Goal: Transaction & Acquisition: Purchase product/service

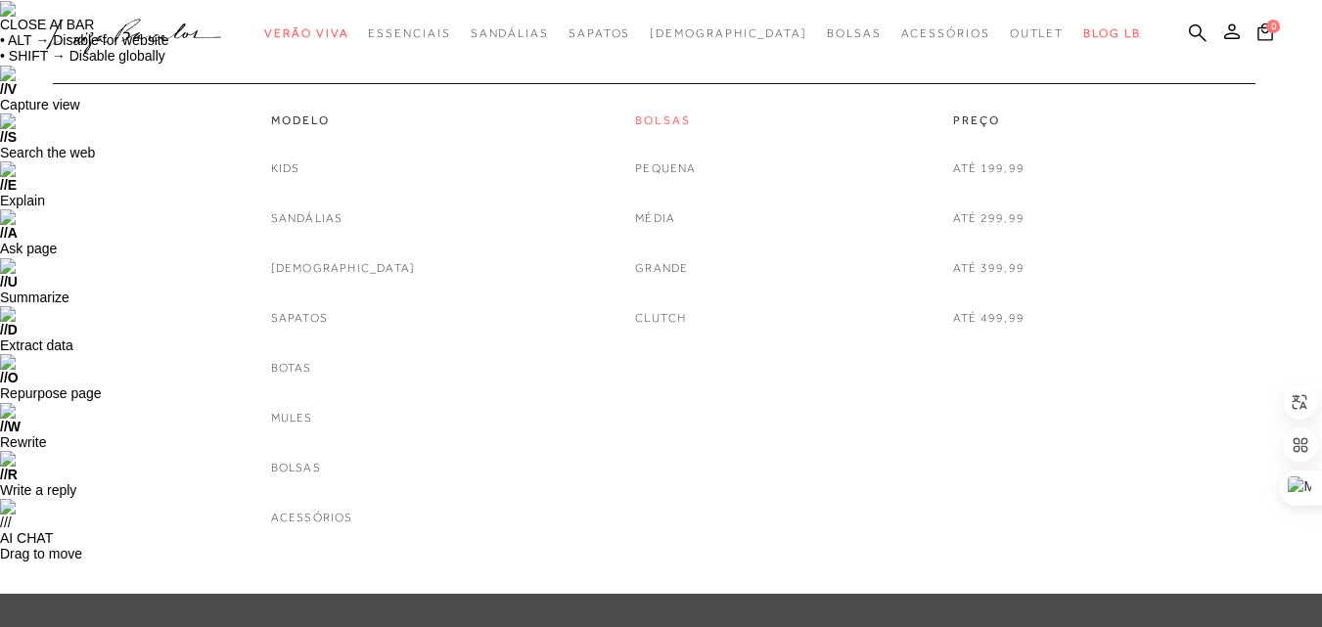
click at [667, 114] on link "Bolsas" at bounding box center [665, 121] width 61 height 17
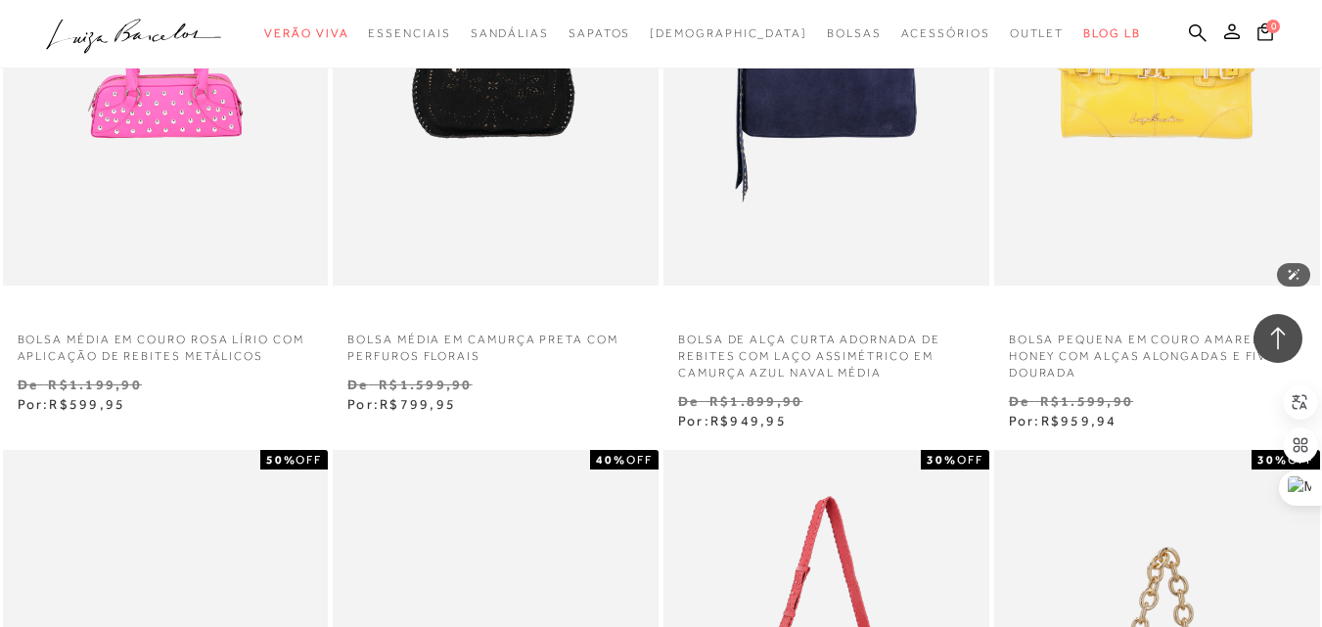
scroll to position [3717, 0]
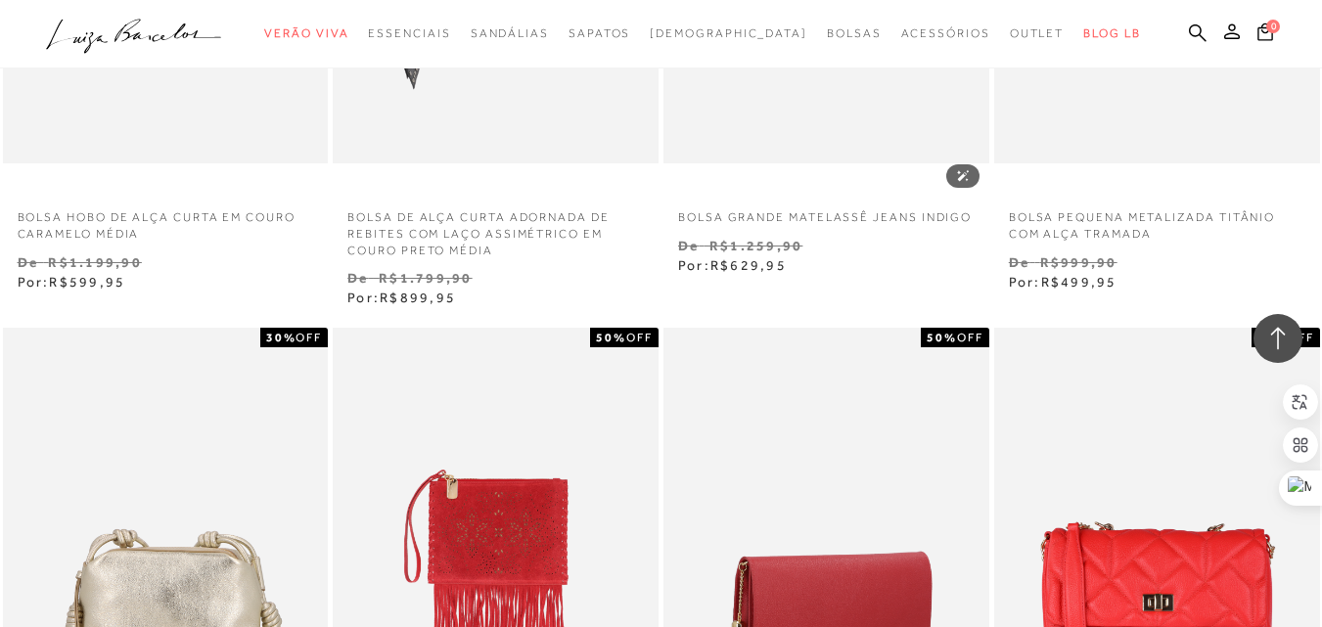
scroll to position [7533, 0]
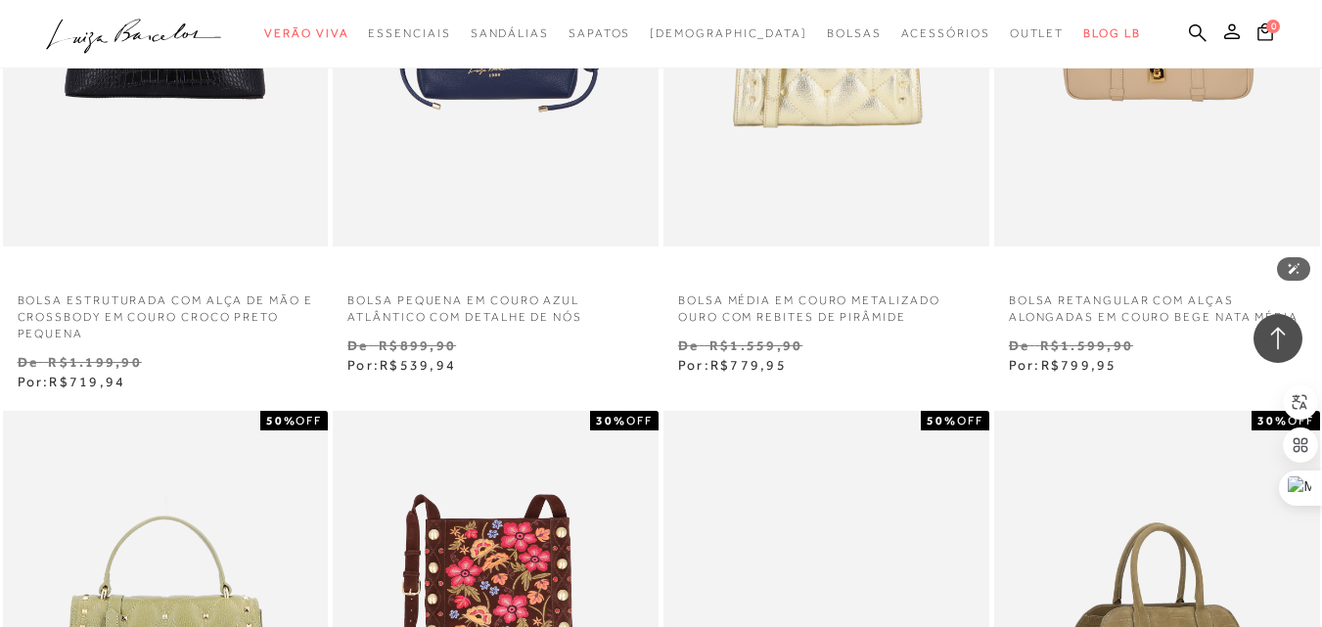
scroll to position [11739, 0]
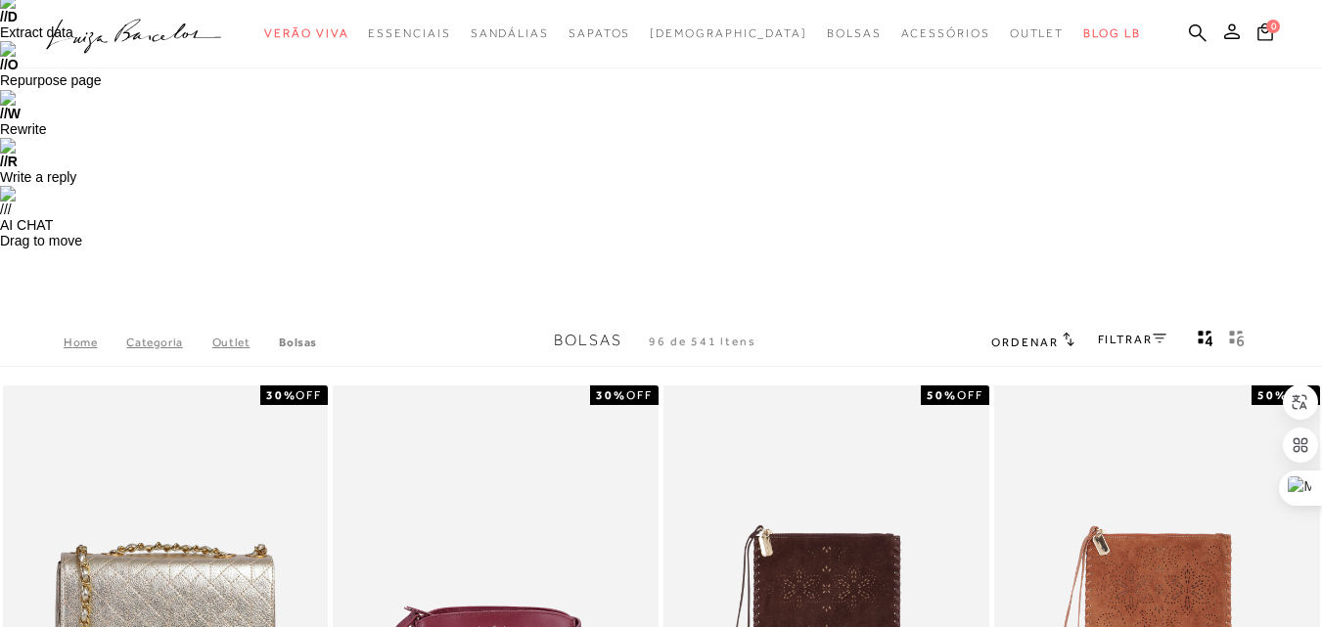
scroll to position [0, 0]
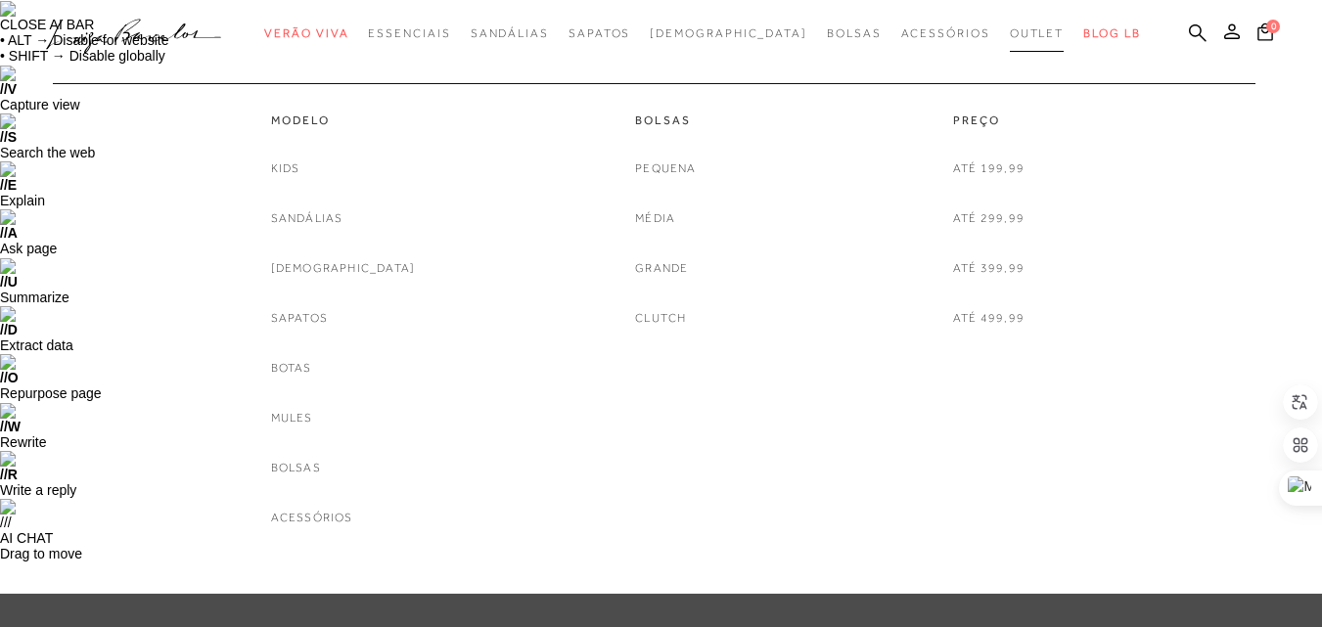
click at [1010, 31] on span "Outlet" at bounding box center [1037, 33] width 55 height 14
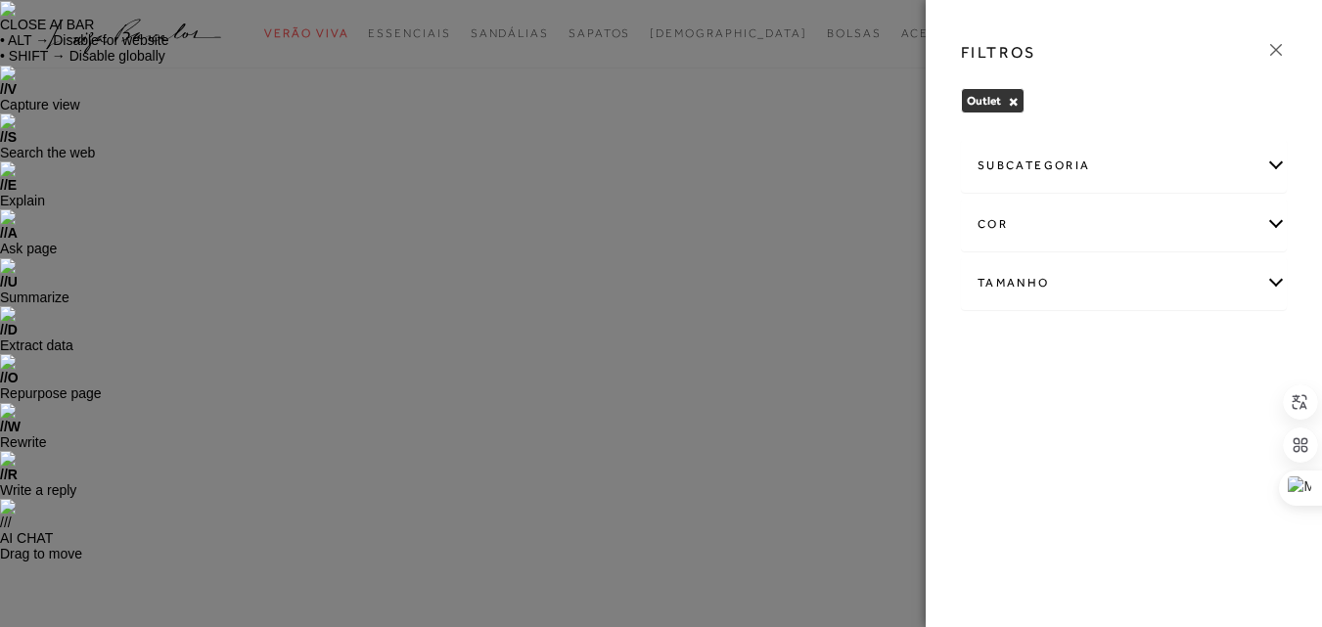
click at [1029, 284] on div "Tamanho" at bounding box center [1124, 283] width 324 height 52
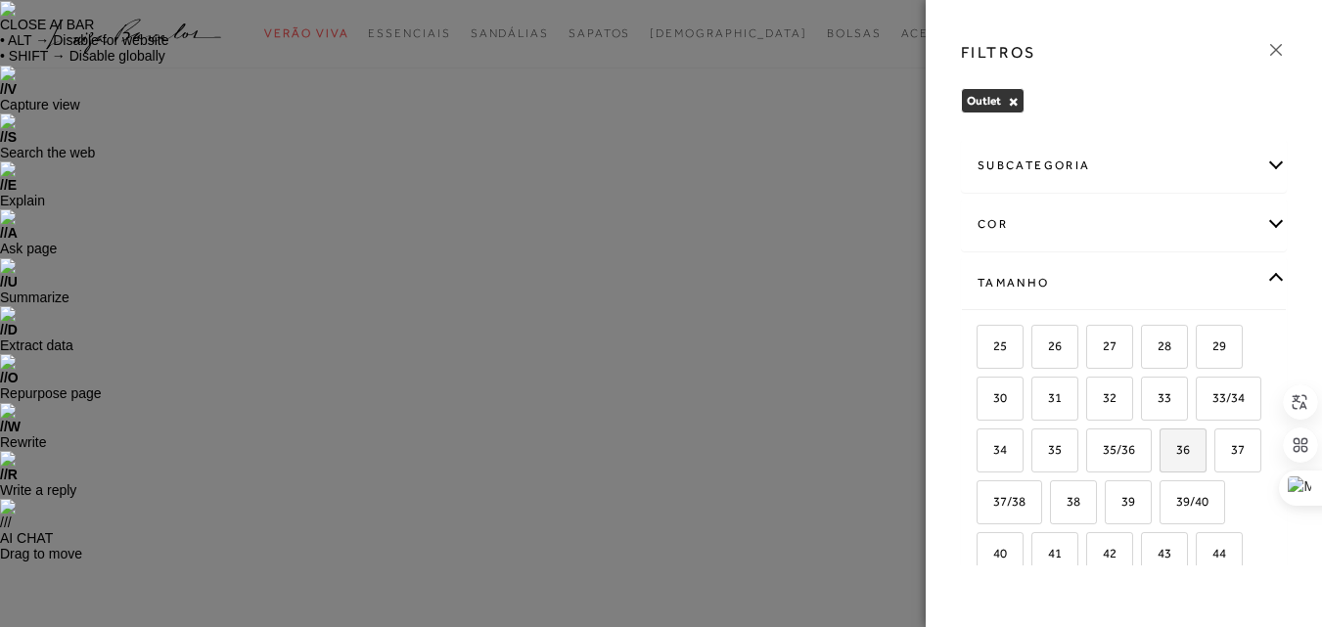
click at [1161, 457] on span "36" at bounding box center [1175, 449] width 28 height 15
click at [1156, 463] on input "36" at bounding box center [1166, 453] width 20 height 20
checkbox input "true"
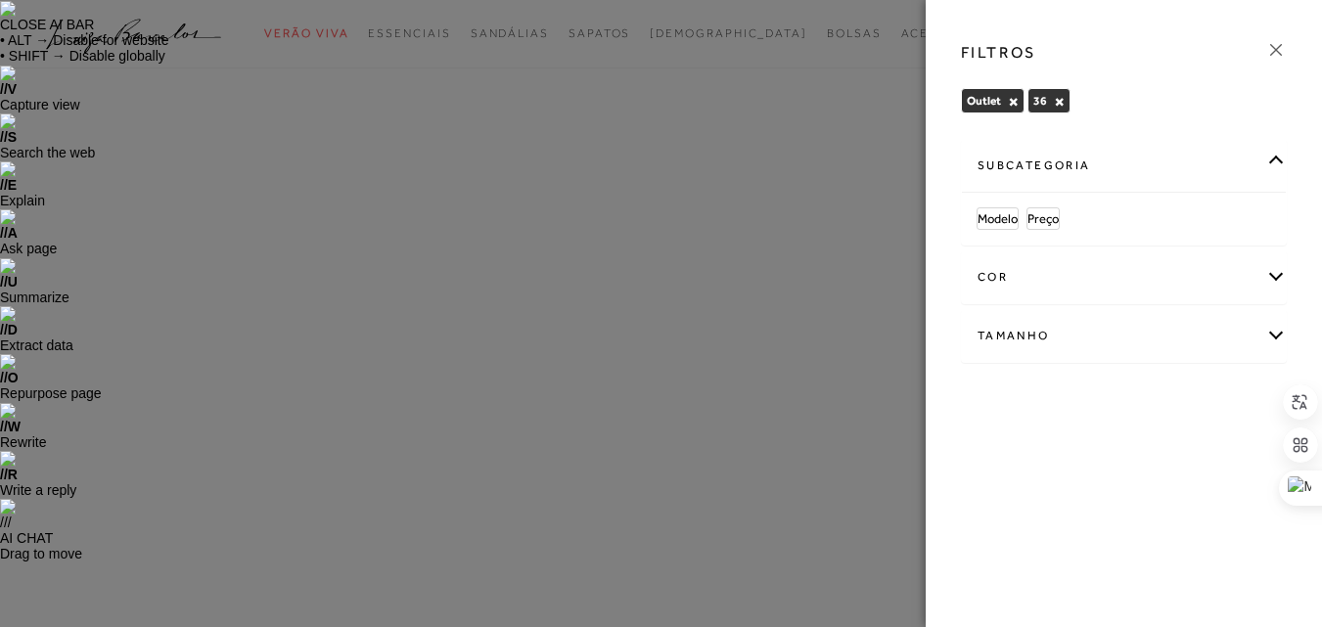
click at [663, 135] on div at bounding box center [661, 313] width 1322 height 627
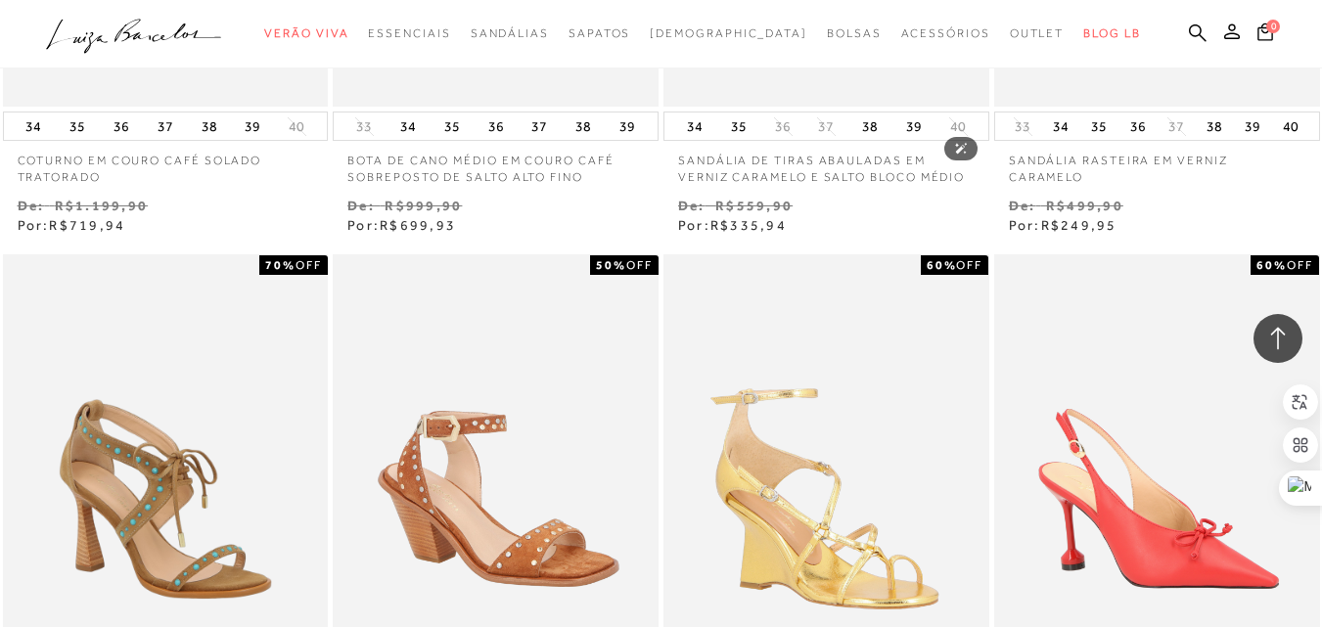
scroll to position [1761, 0]
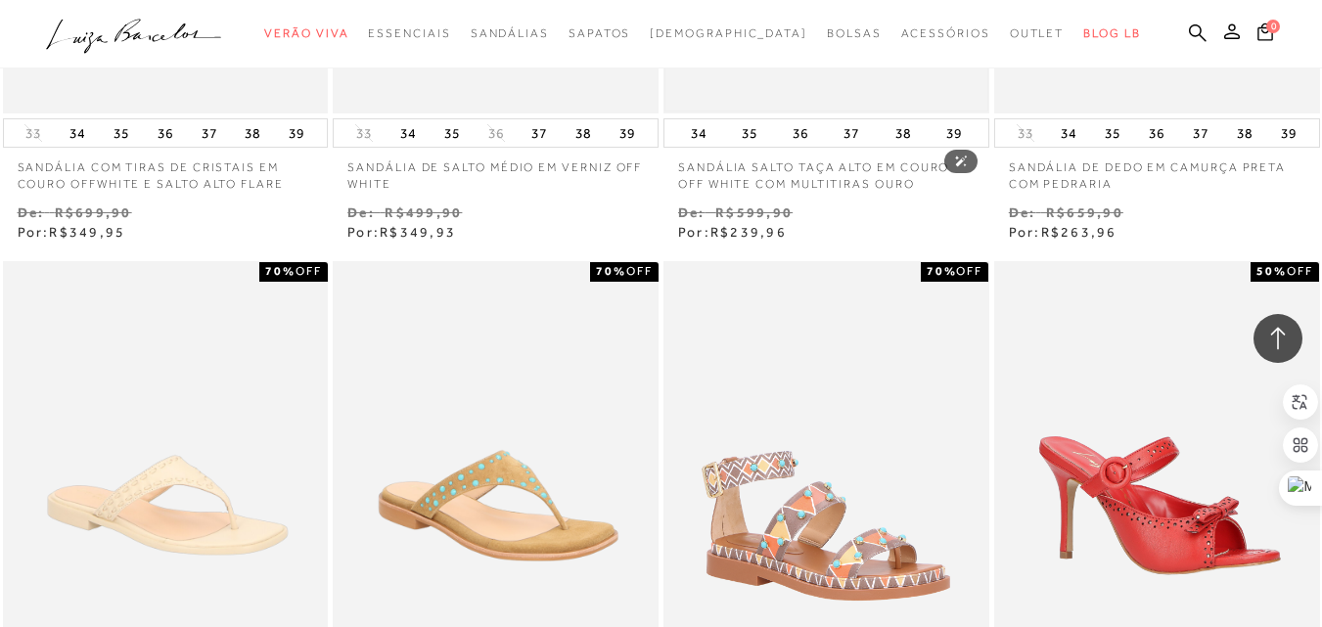
scroll to position [3717, 0]
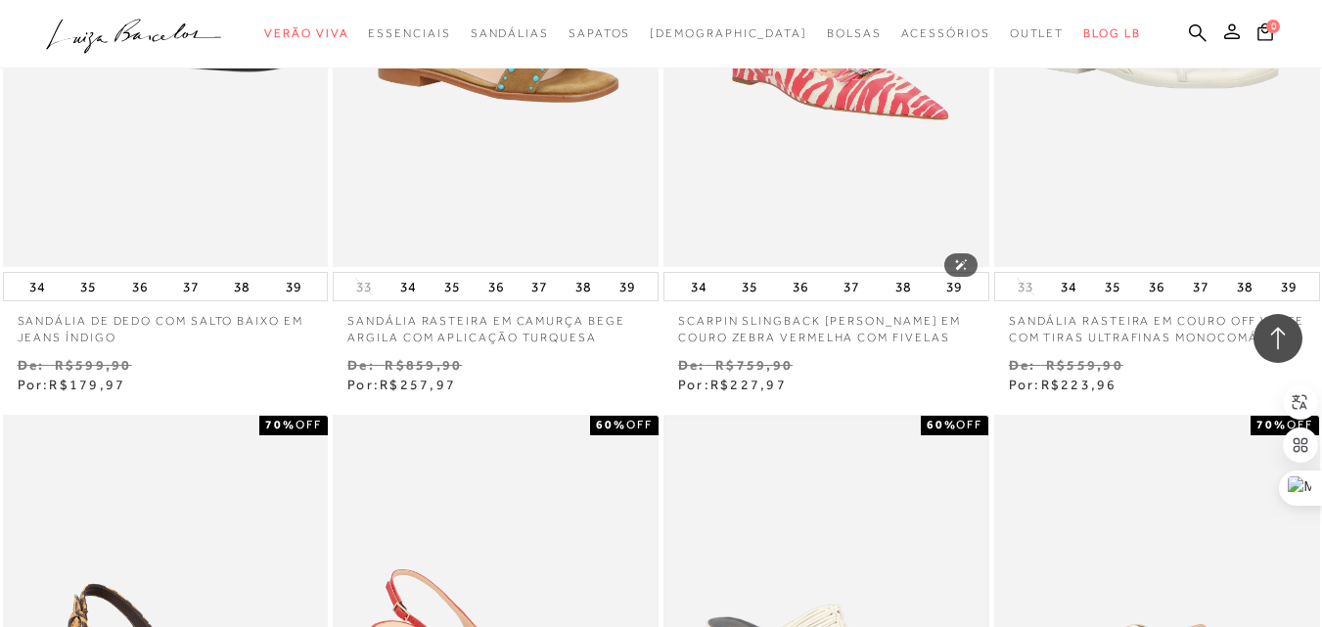
scroll to position [5478, 0]
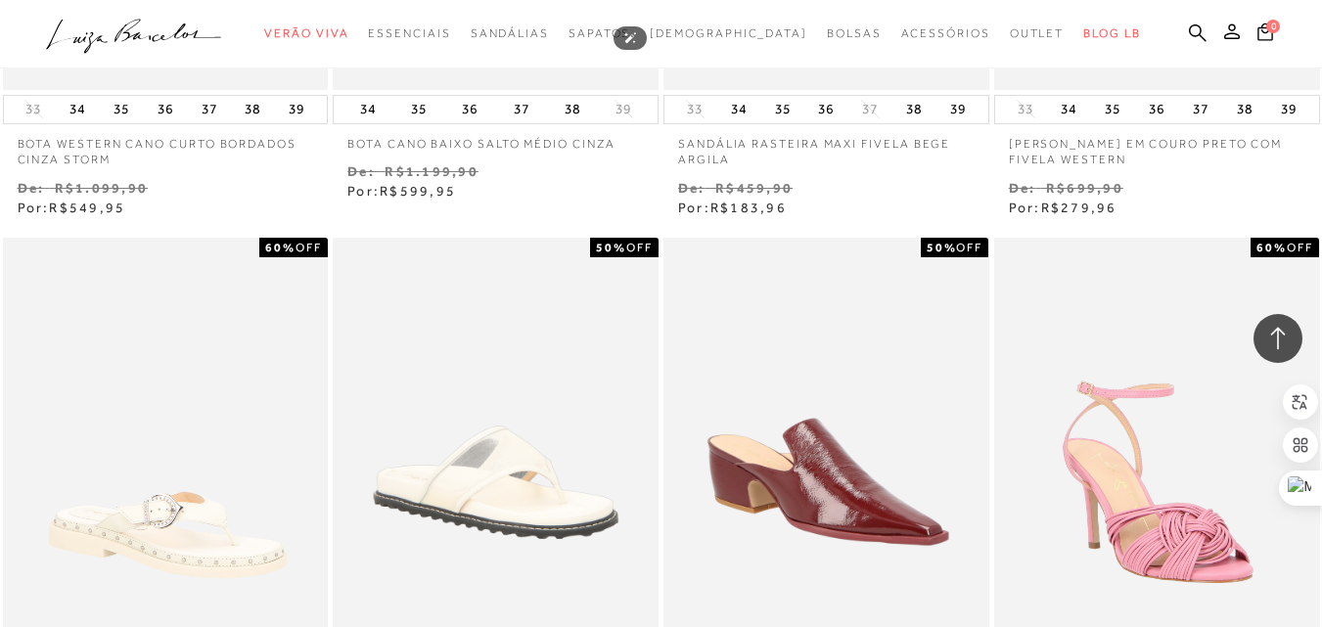
scroll to position [7631, 0]
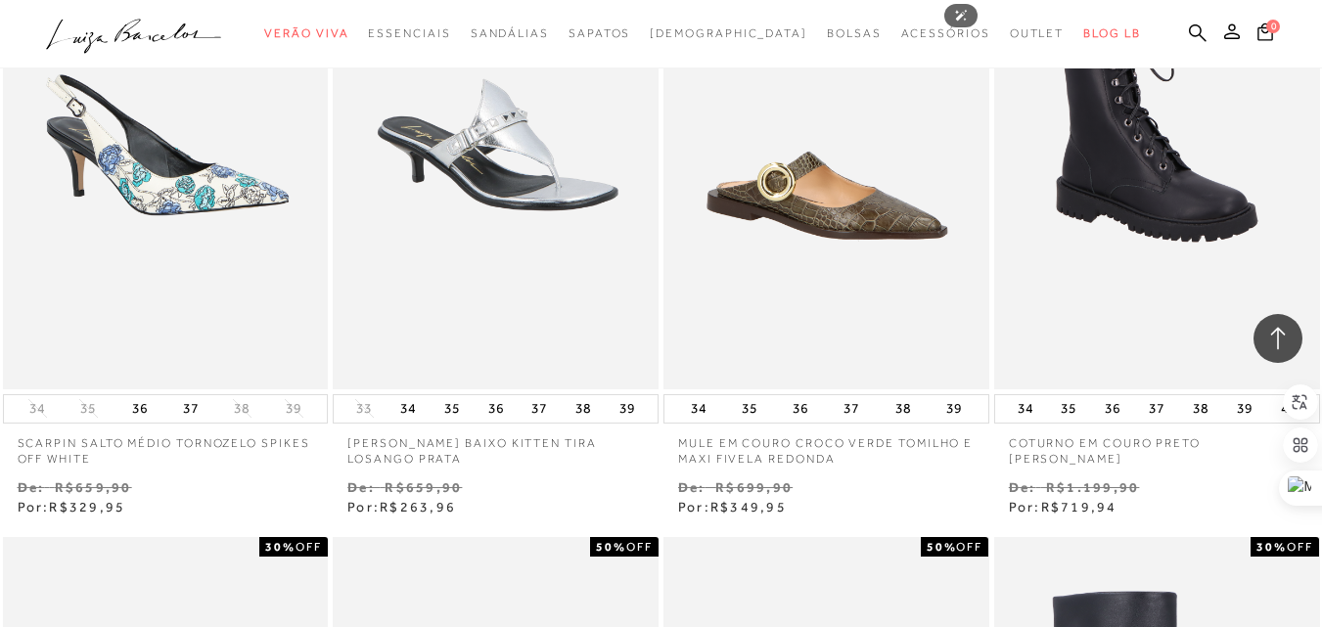
scroll to position [9587, 0]
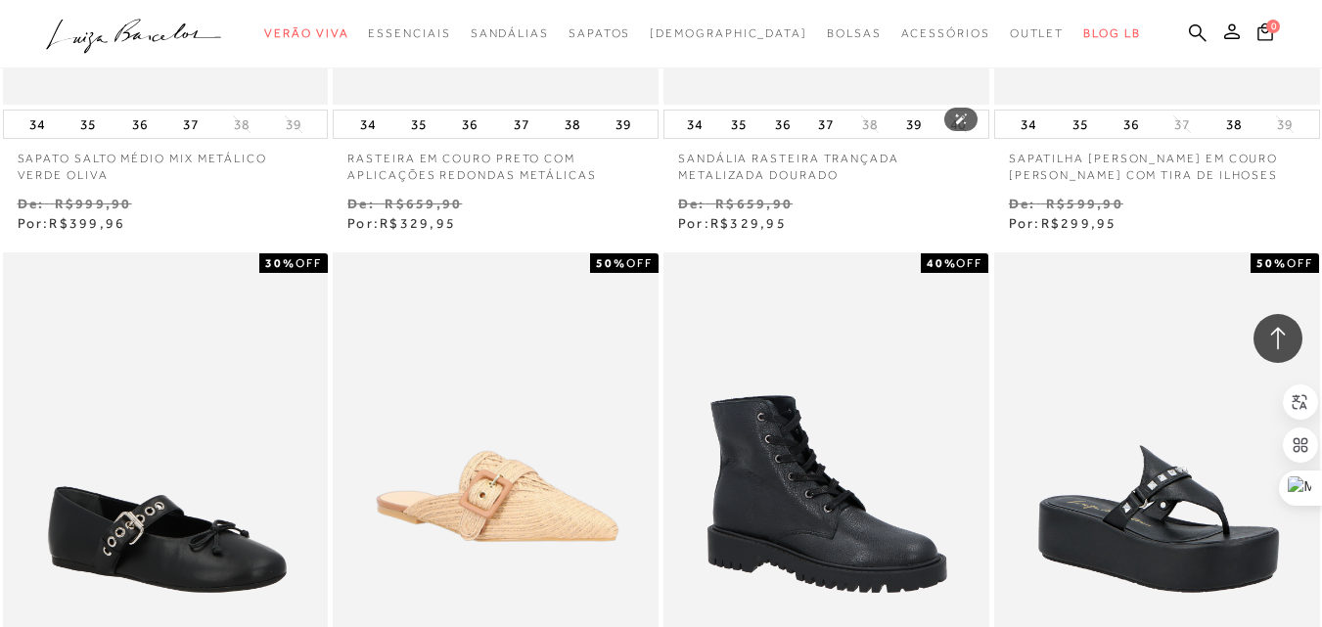
scroll to position [11446, 0]
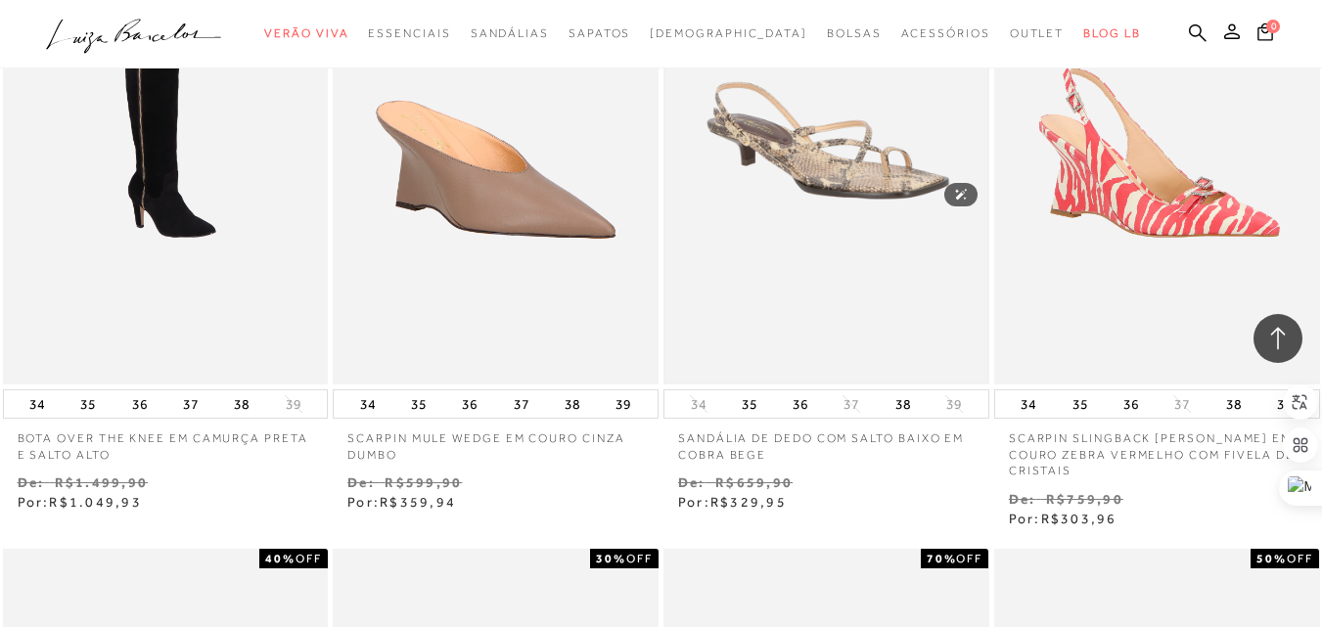
scroll to position [13500, 0]
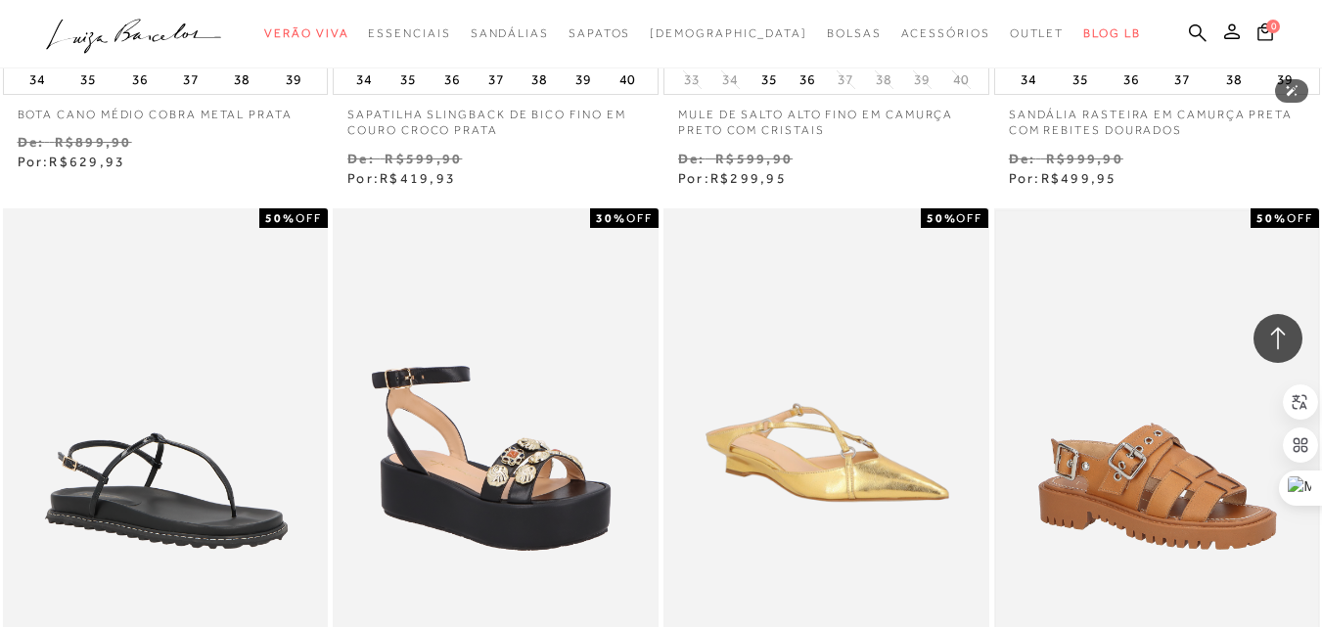
scroll to position [15261, 0]
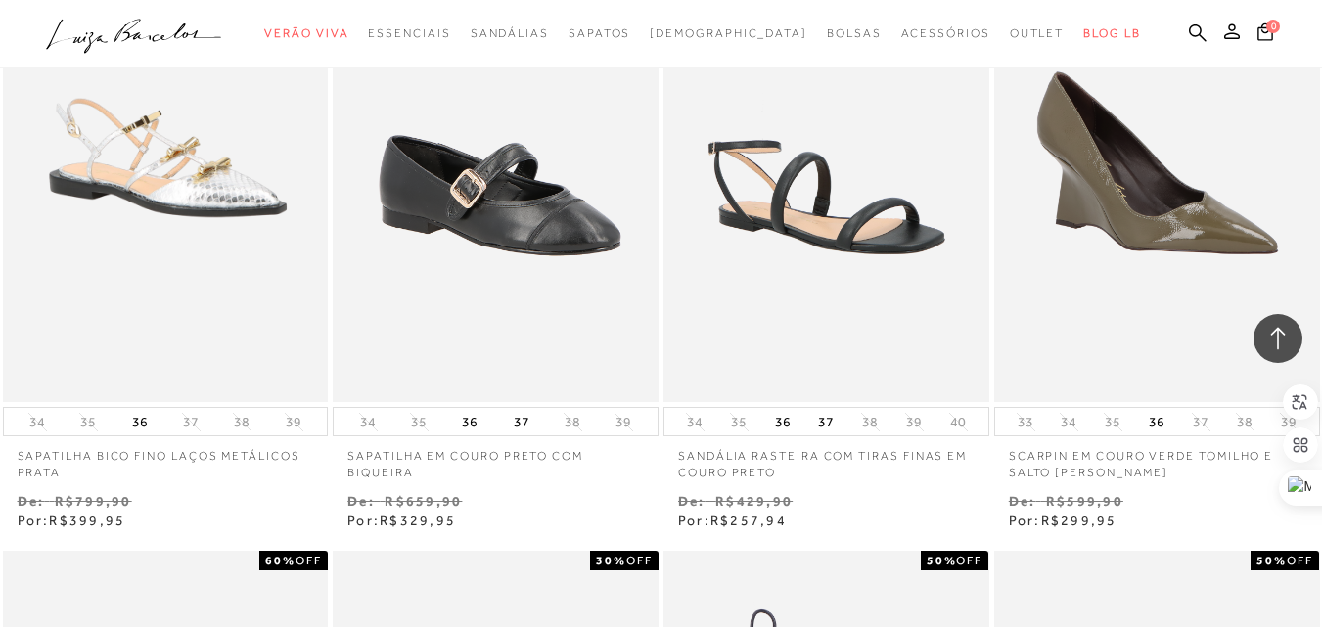
scroll to position [17316, 0]
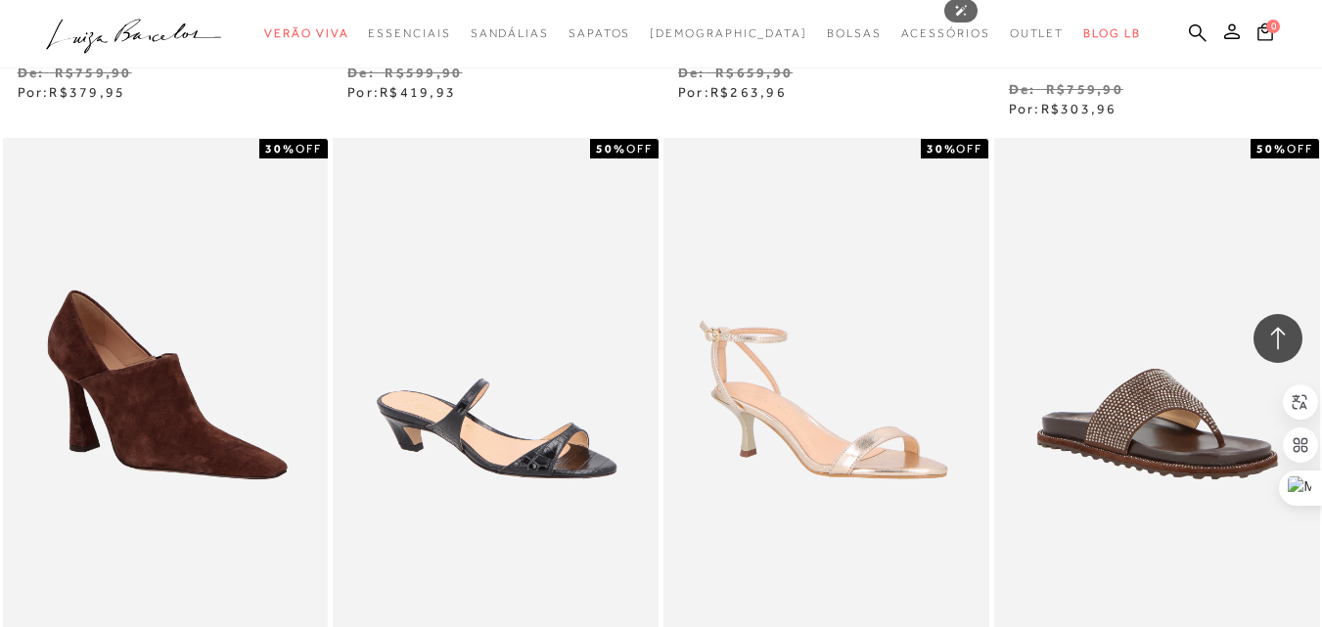
scroll to position [19174, 0]
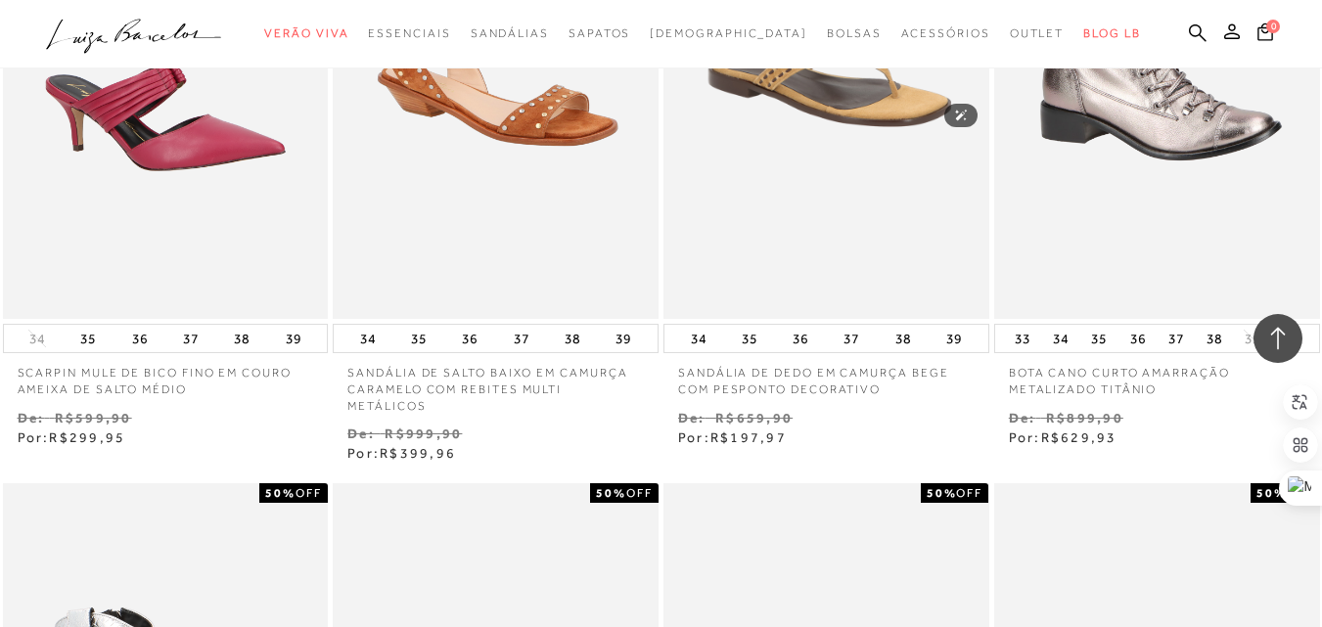
scroll to position [21033, 0]
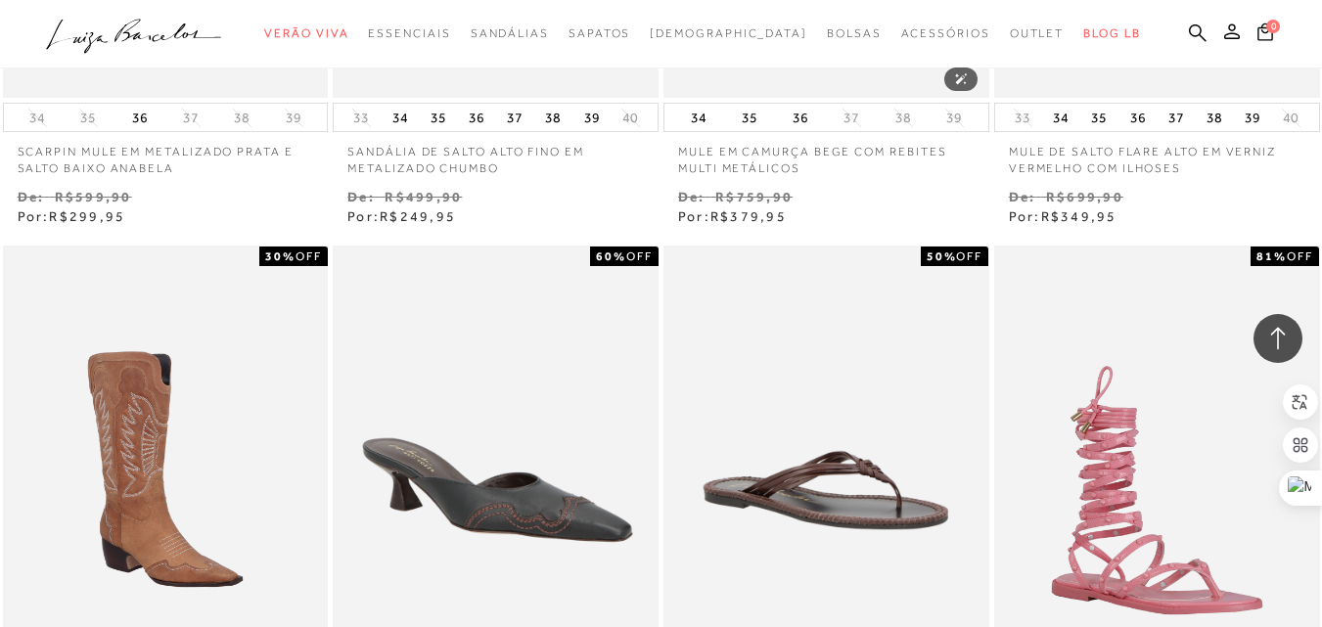
scroll to position [22990, 0]
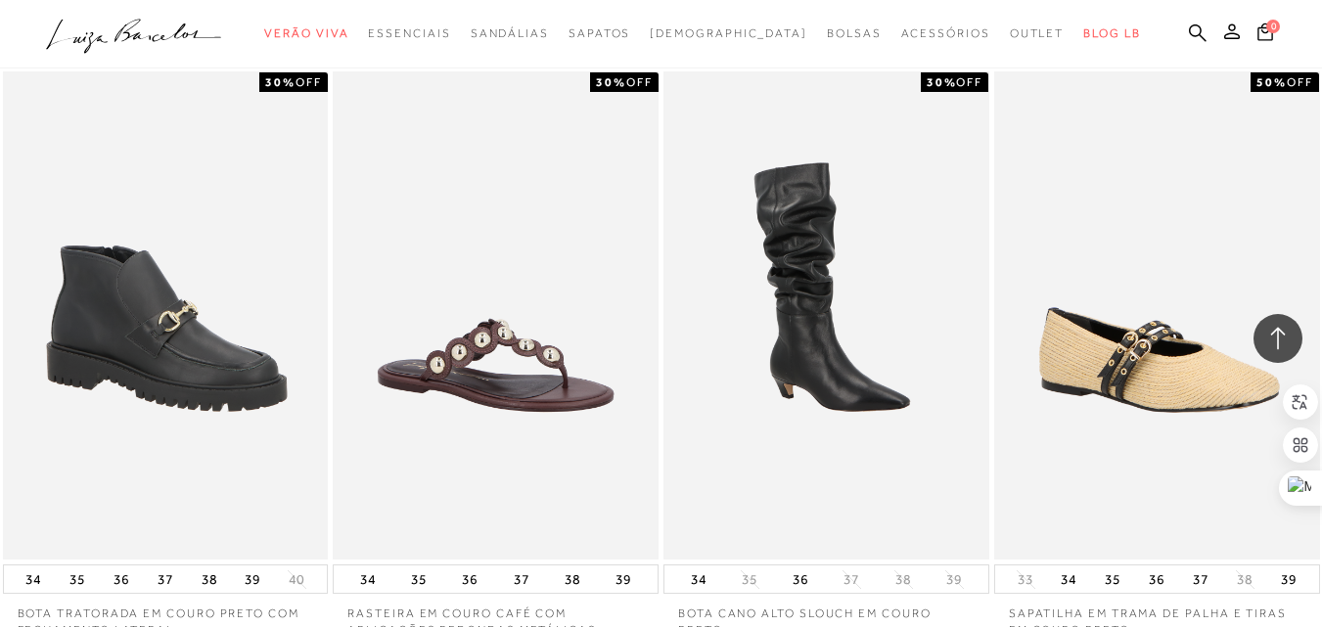
scroll to position [25044, 0]
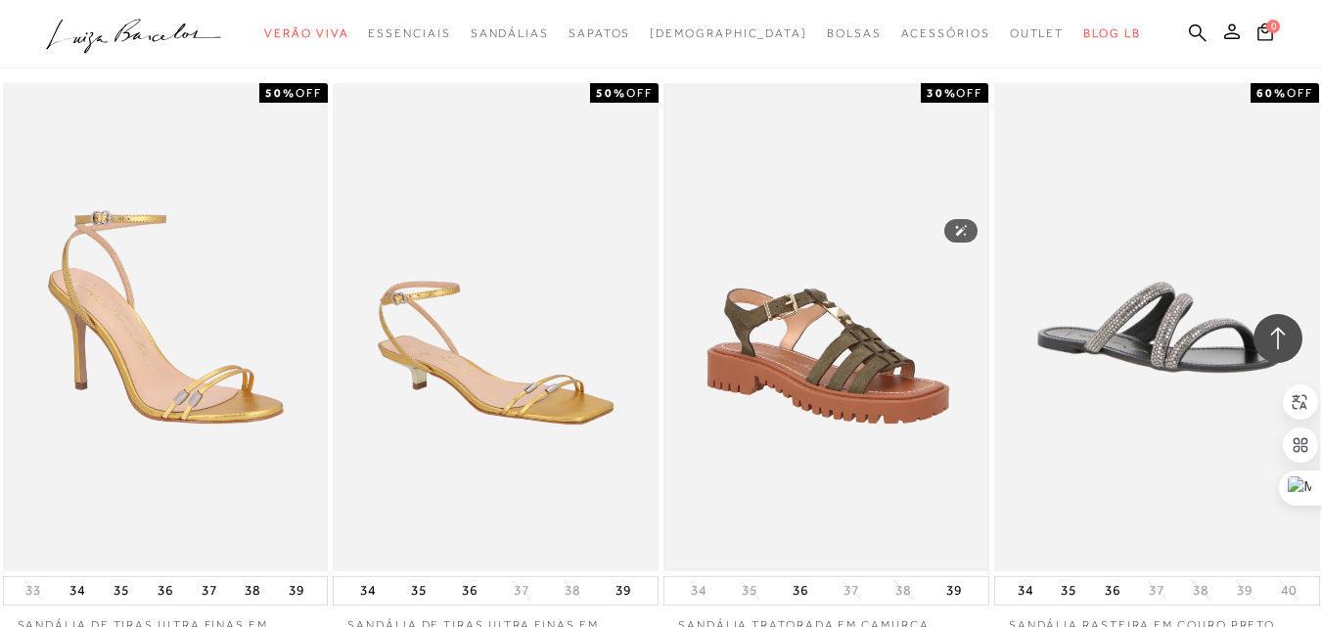
scroll to position [26805, 0]
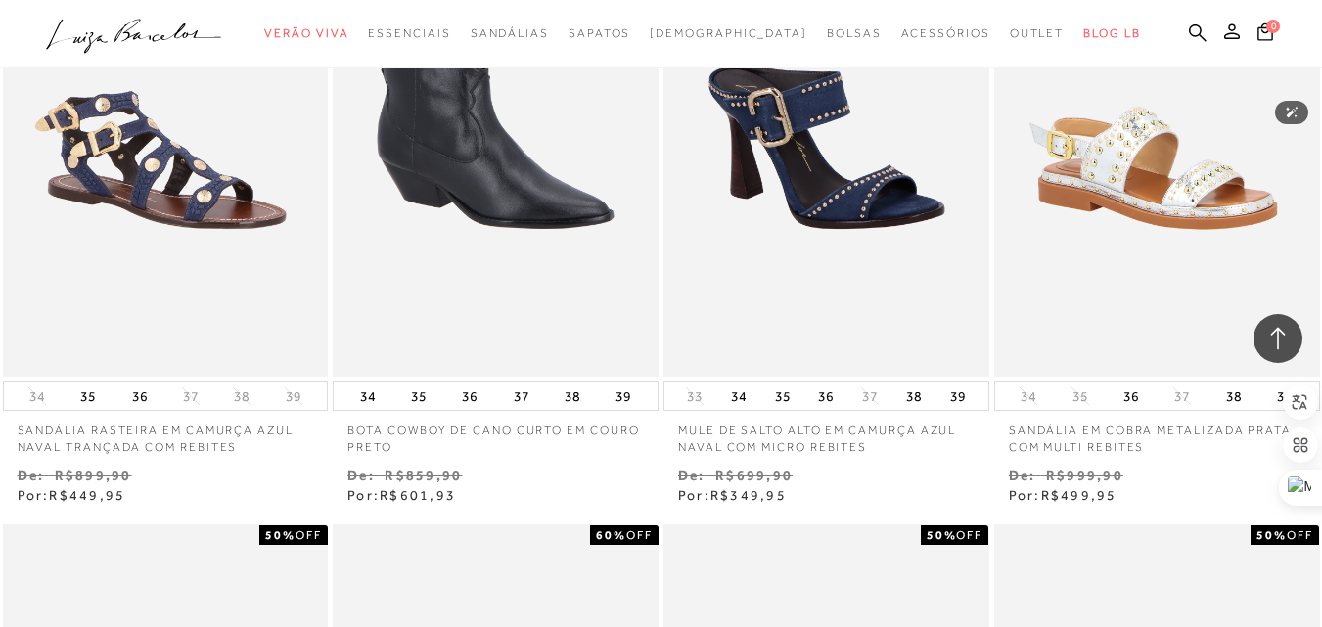
scroll to position [28957, 0]
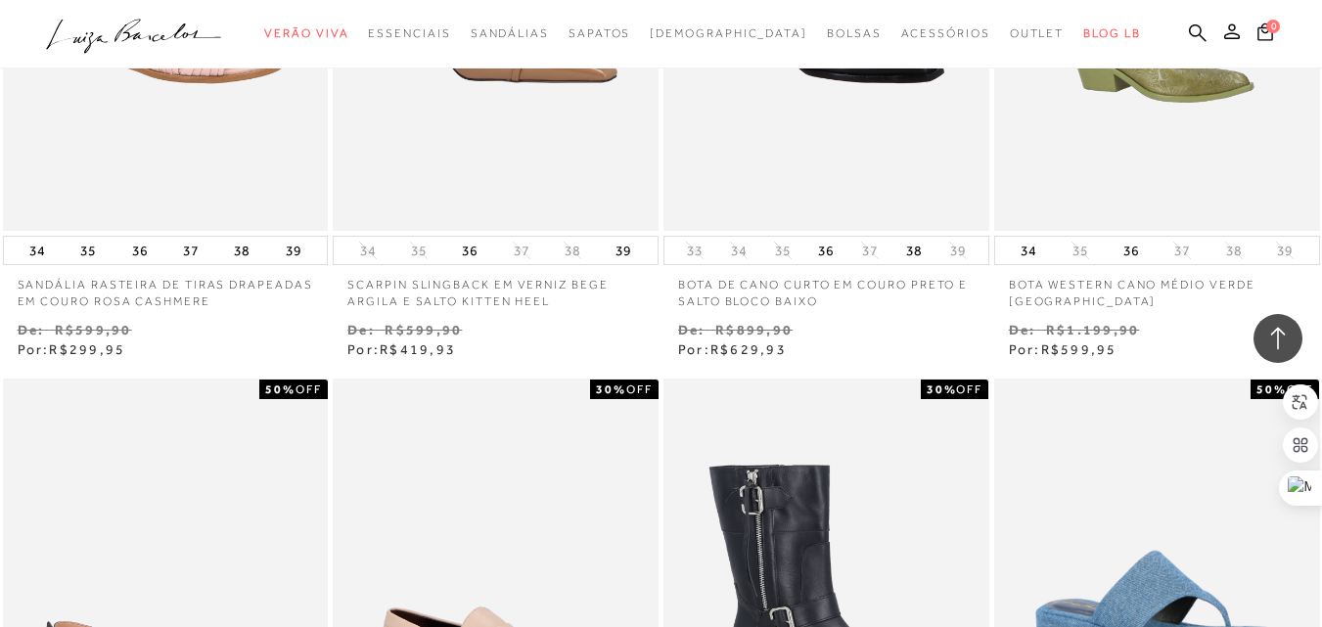
scroll to position [30816, 0]
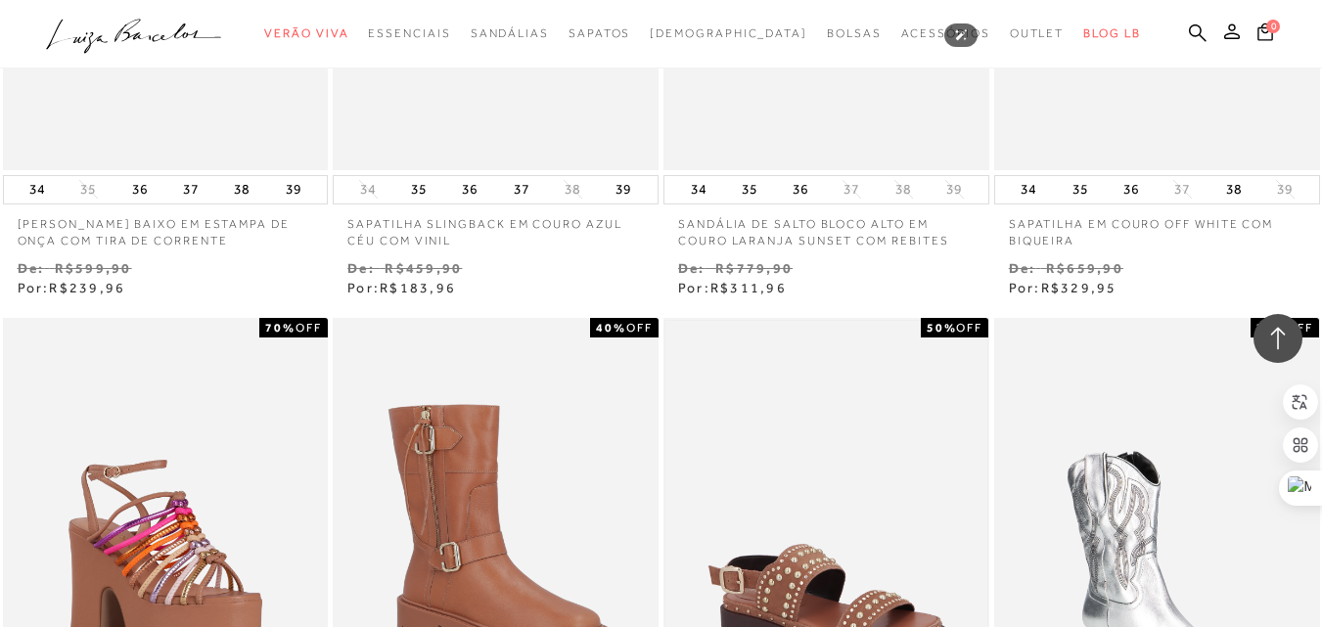
scroll to position [32675, 0]
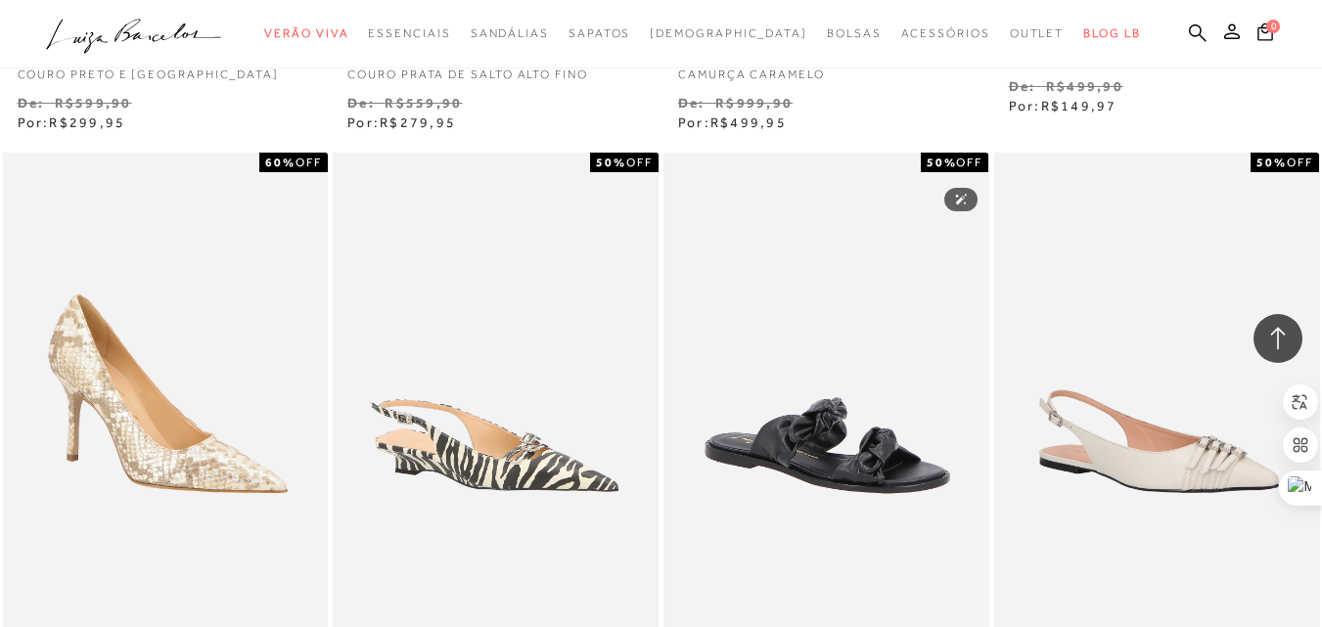
scroll to position [34436, 0]
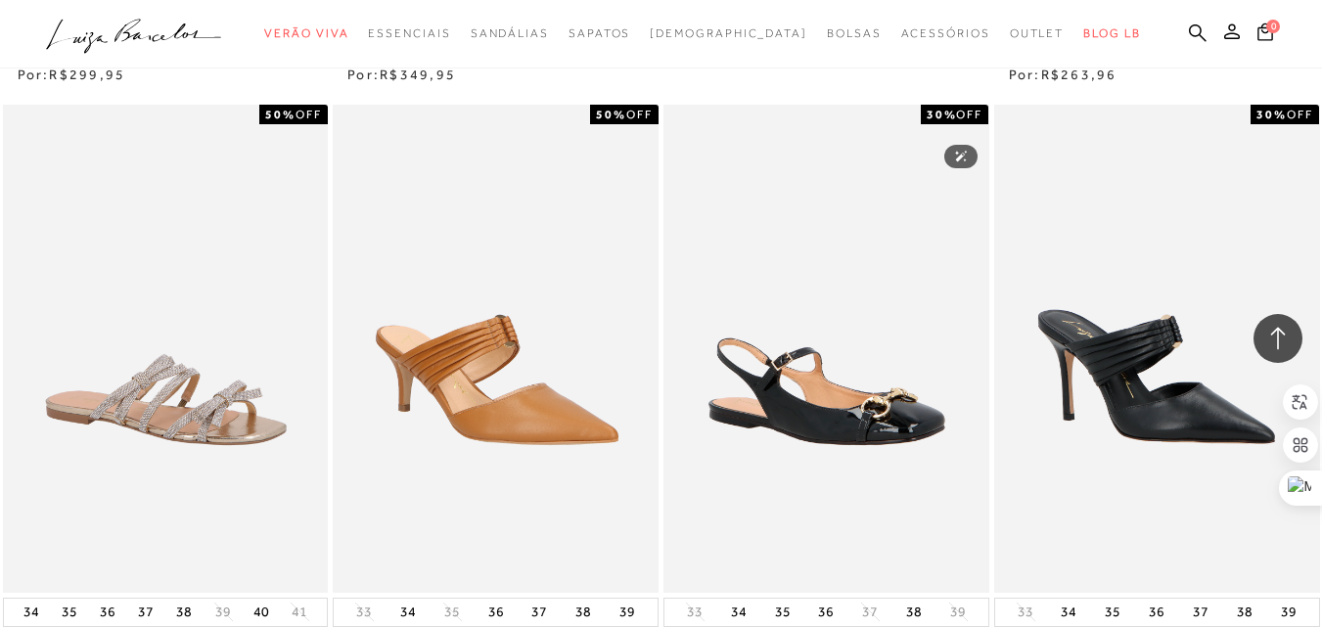
scroll to position [36392, 0]
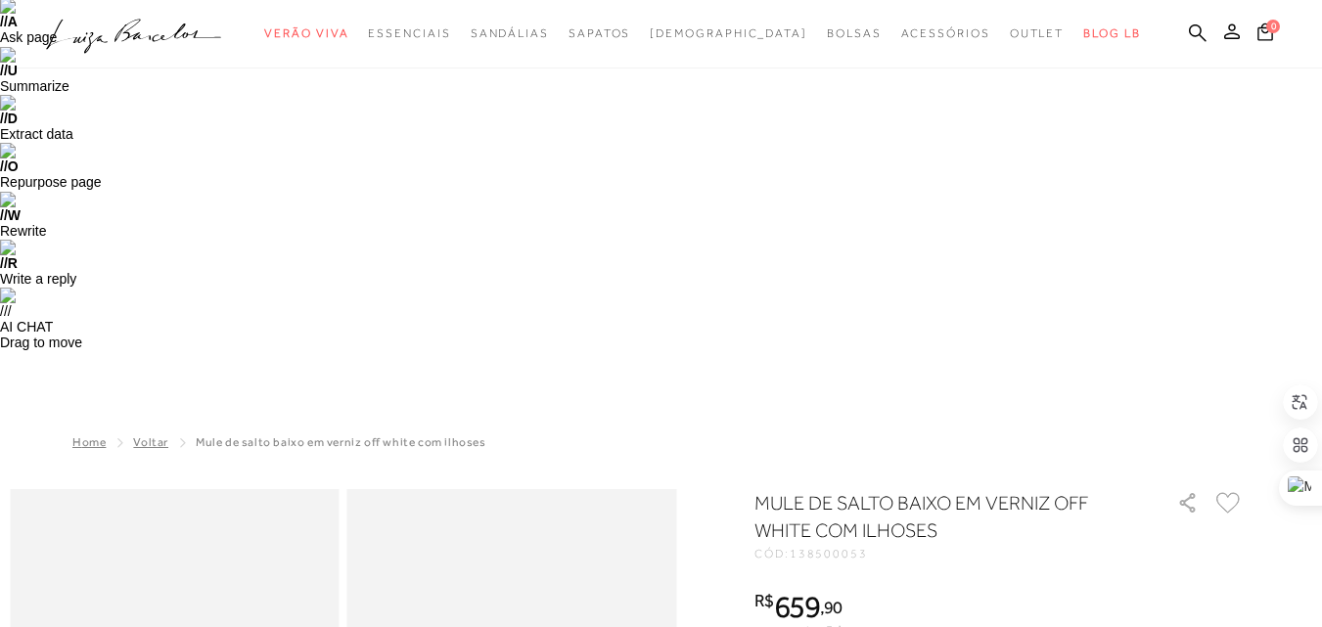
scroll to position [98, 0]
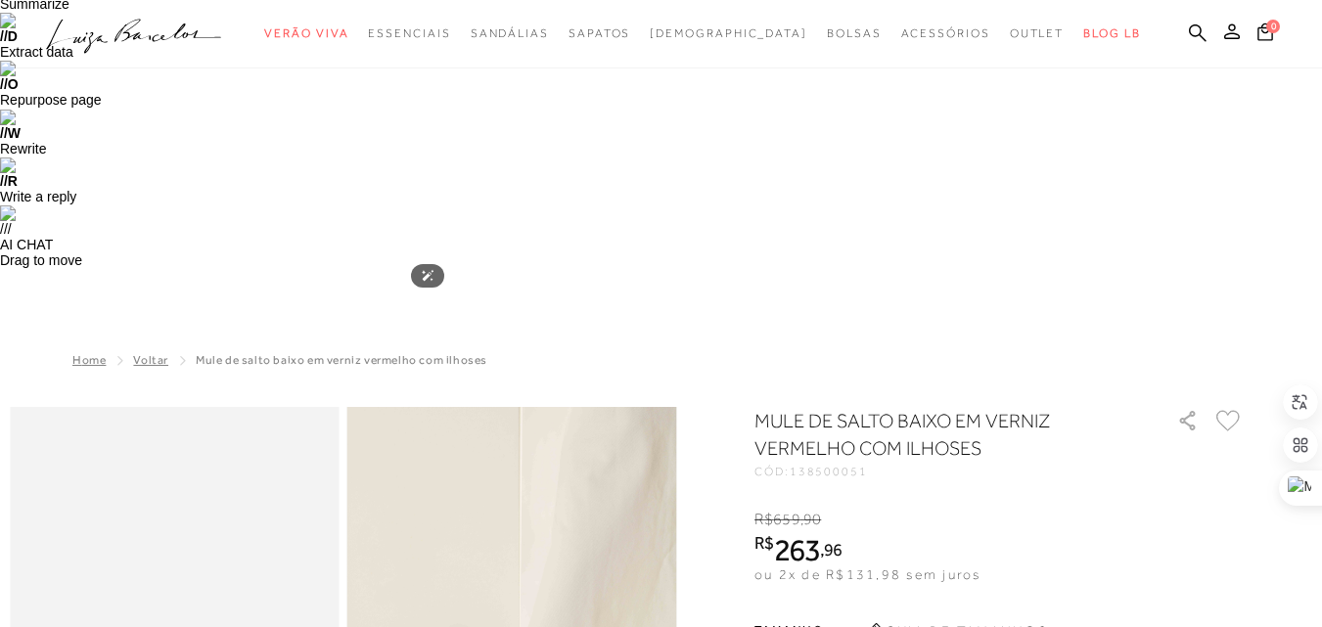
scroll to position [685, 0]
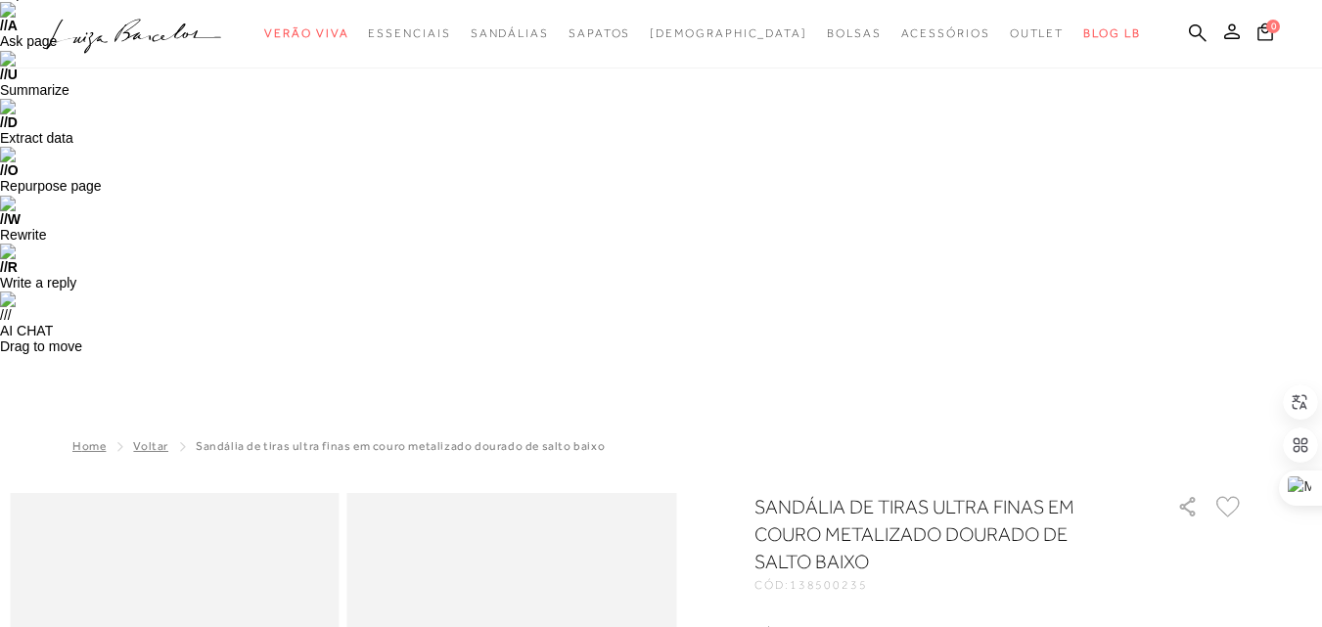
scroll to position [196, 0]
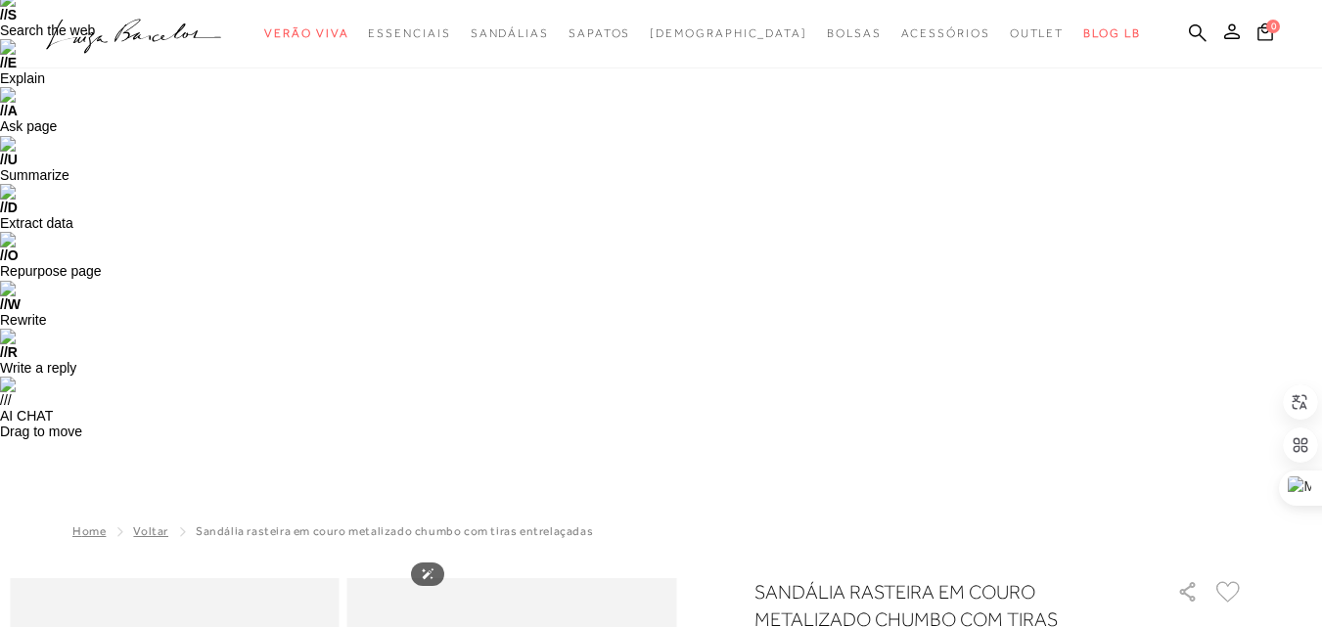
scroll to position [391, 0]
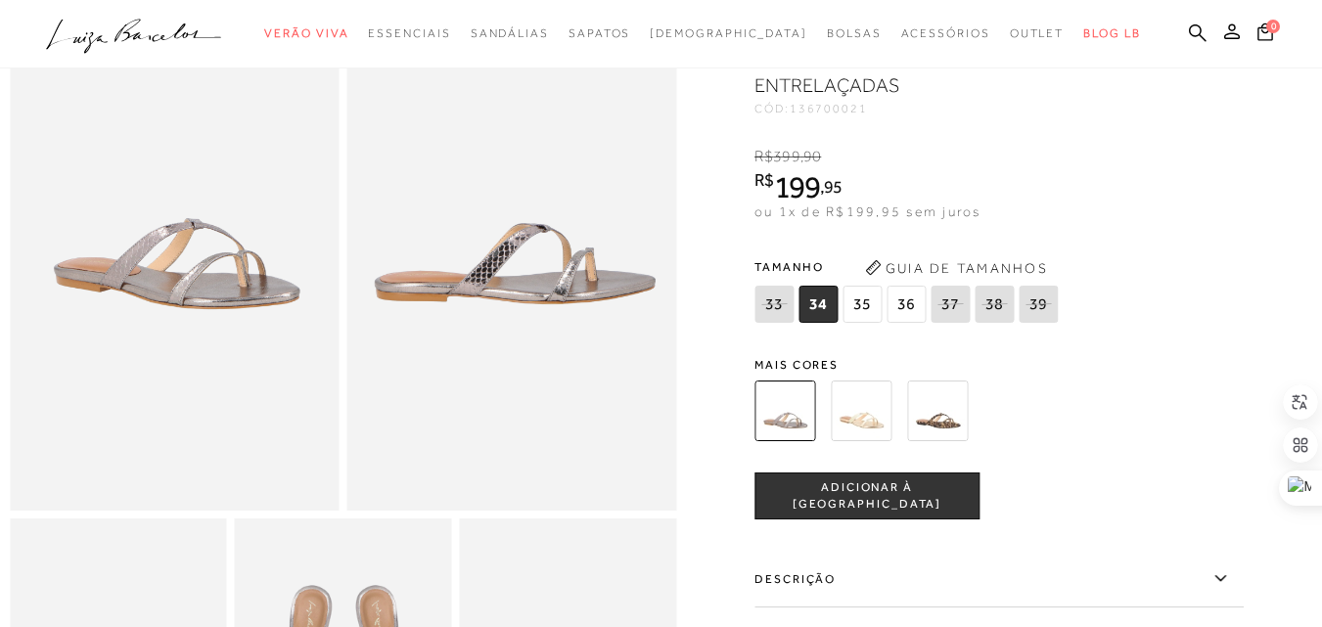
scroll to position [685, 0]
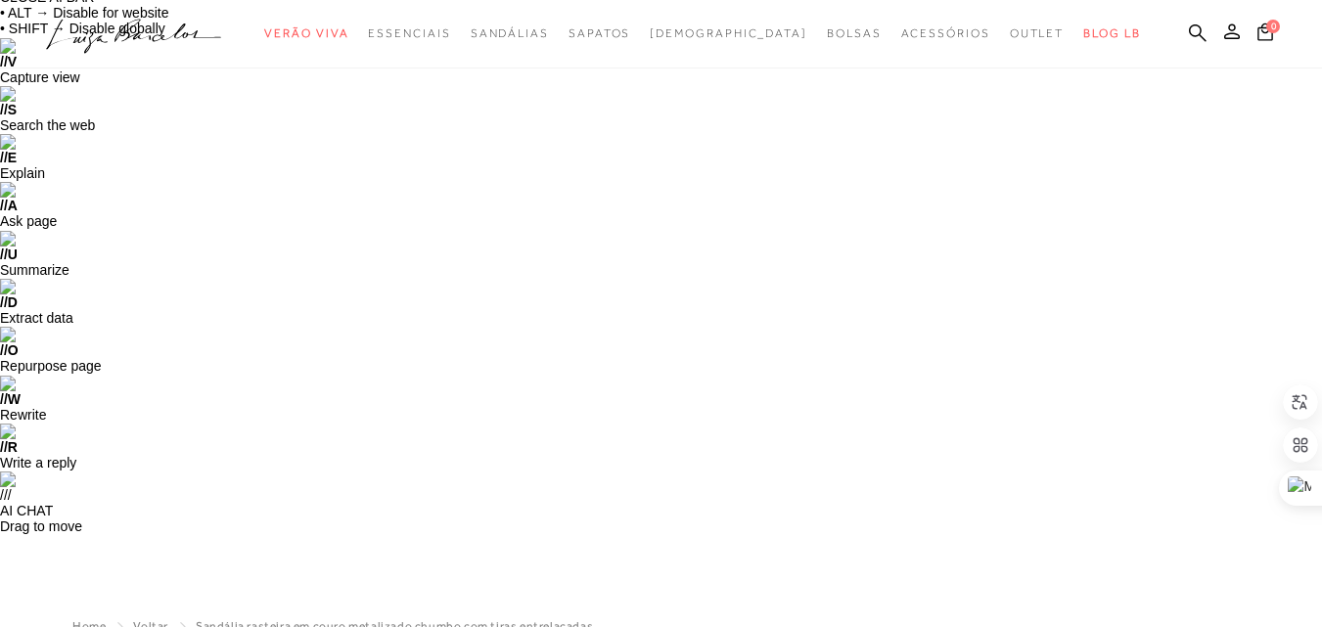
scroll to position [0, 0]
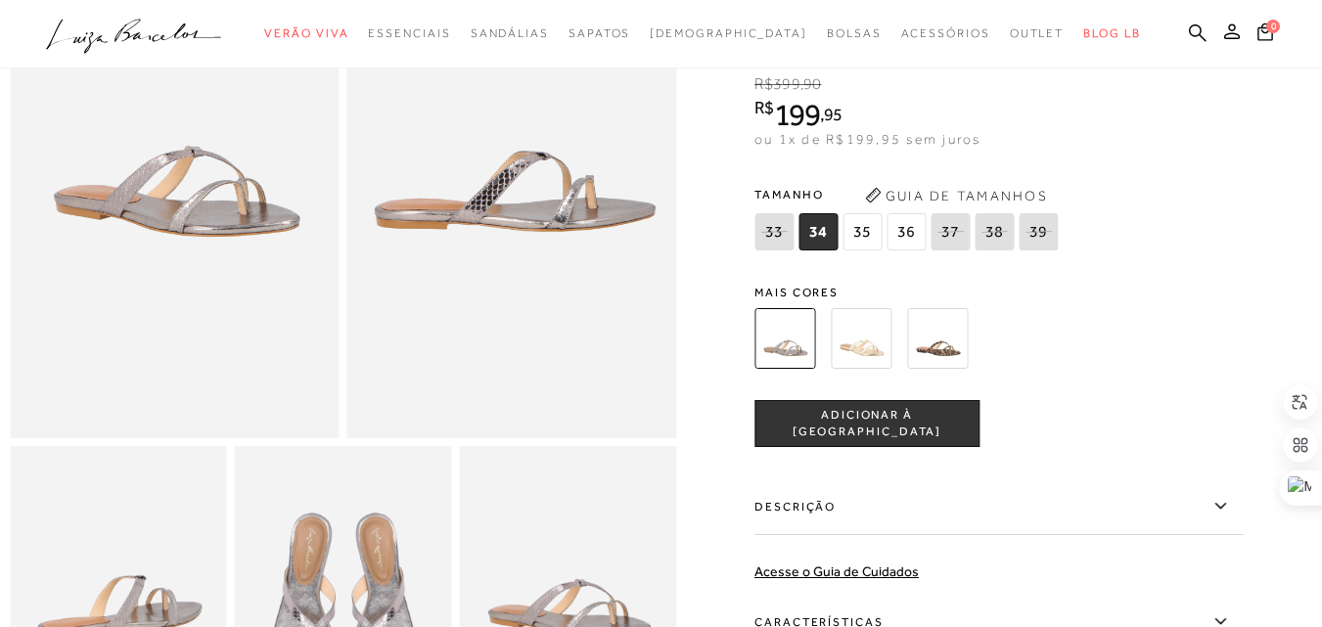
scroll to position [391, 0]
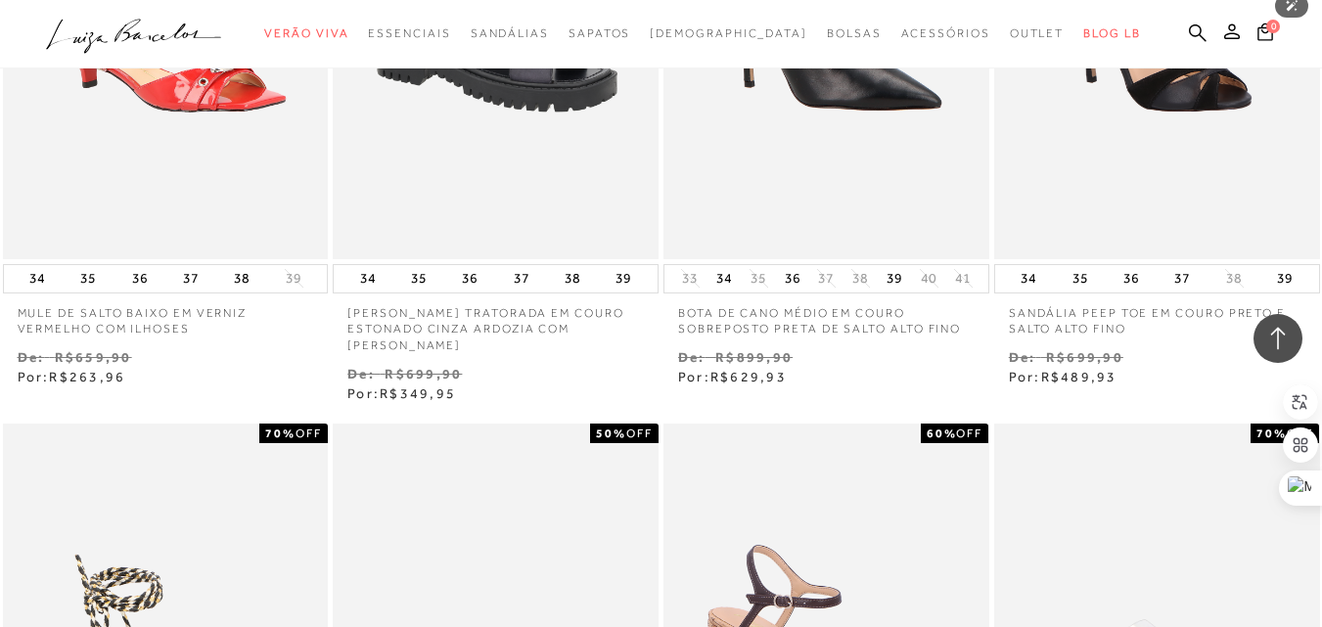
scroll to position [38447, 0]
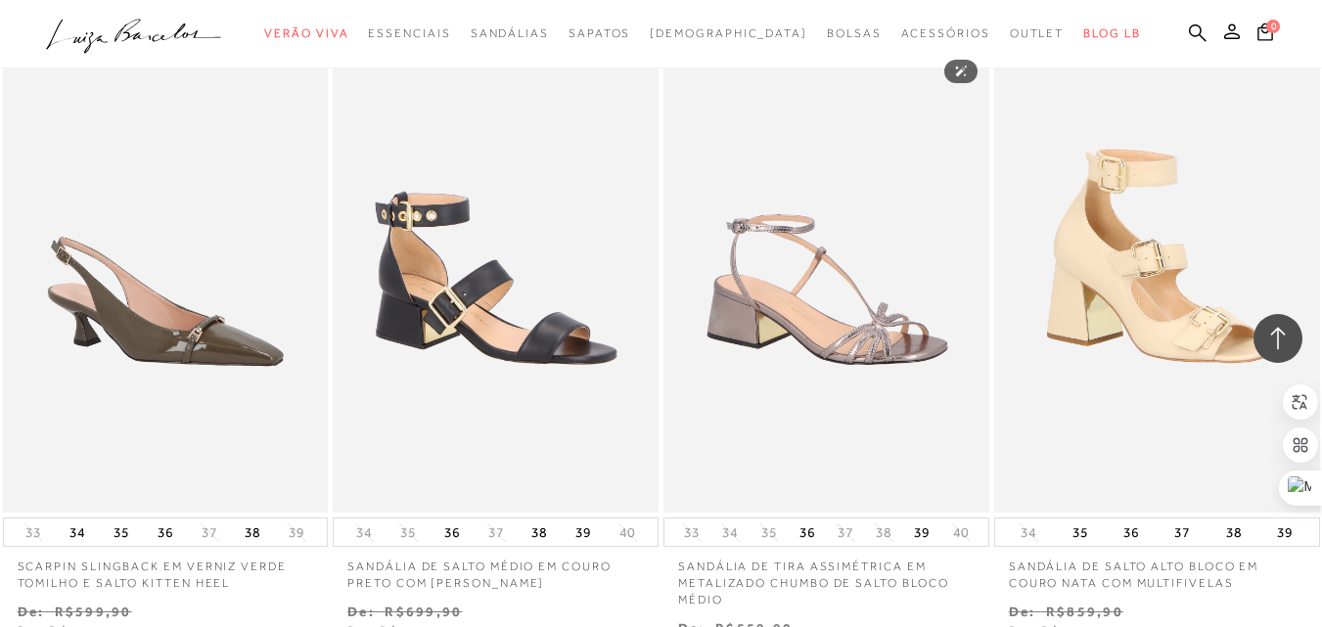
scroll to position [40305, 0]
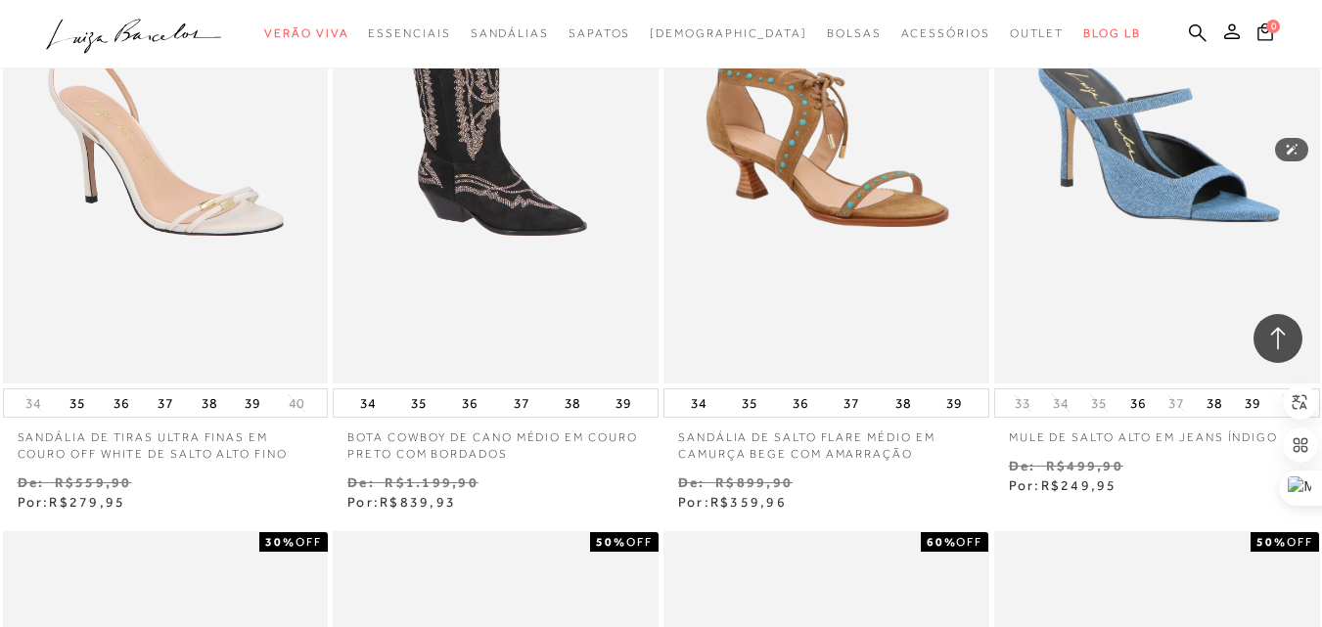
scroll to position [42262, 0]
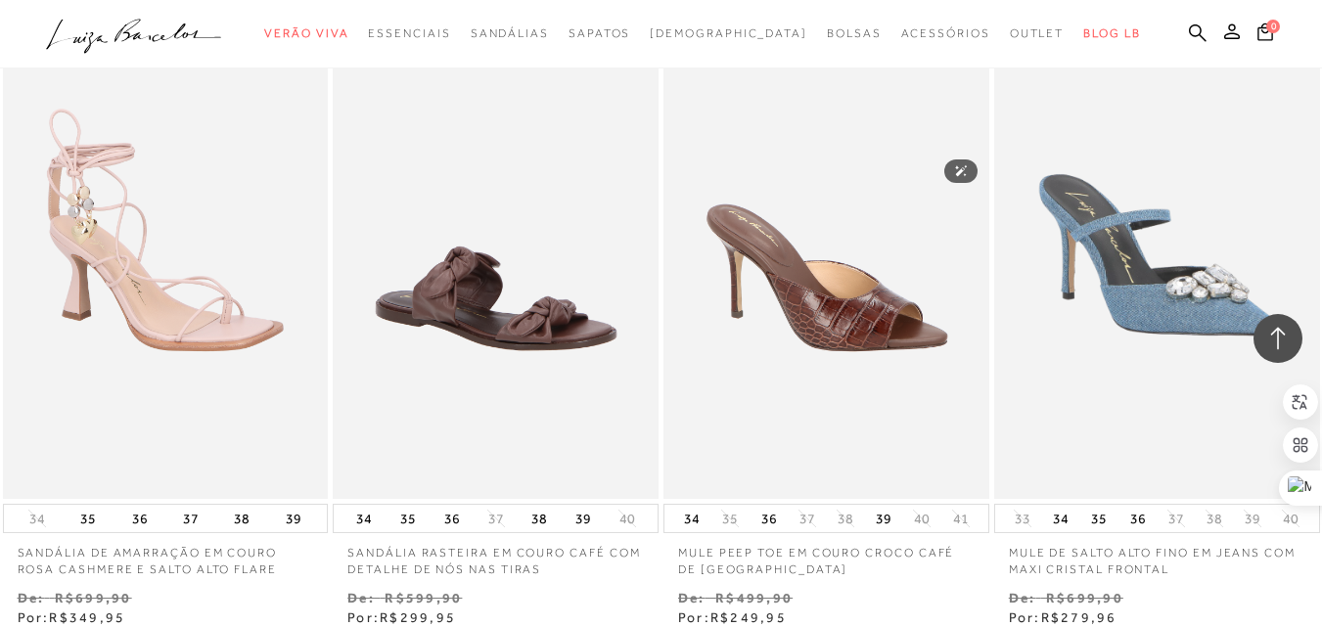
scroll to position [44023, 0]
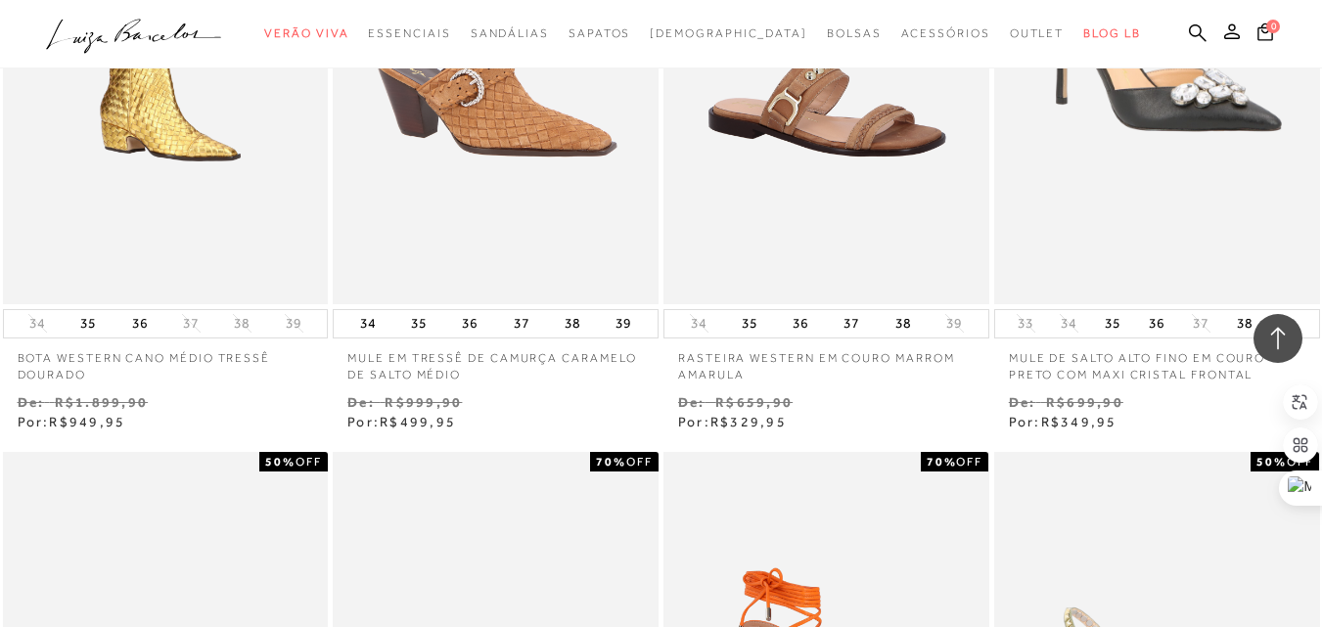
scroll to position [46273, 0]
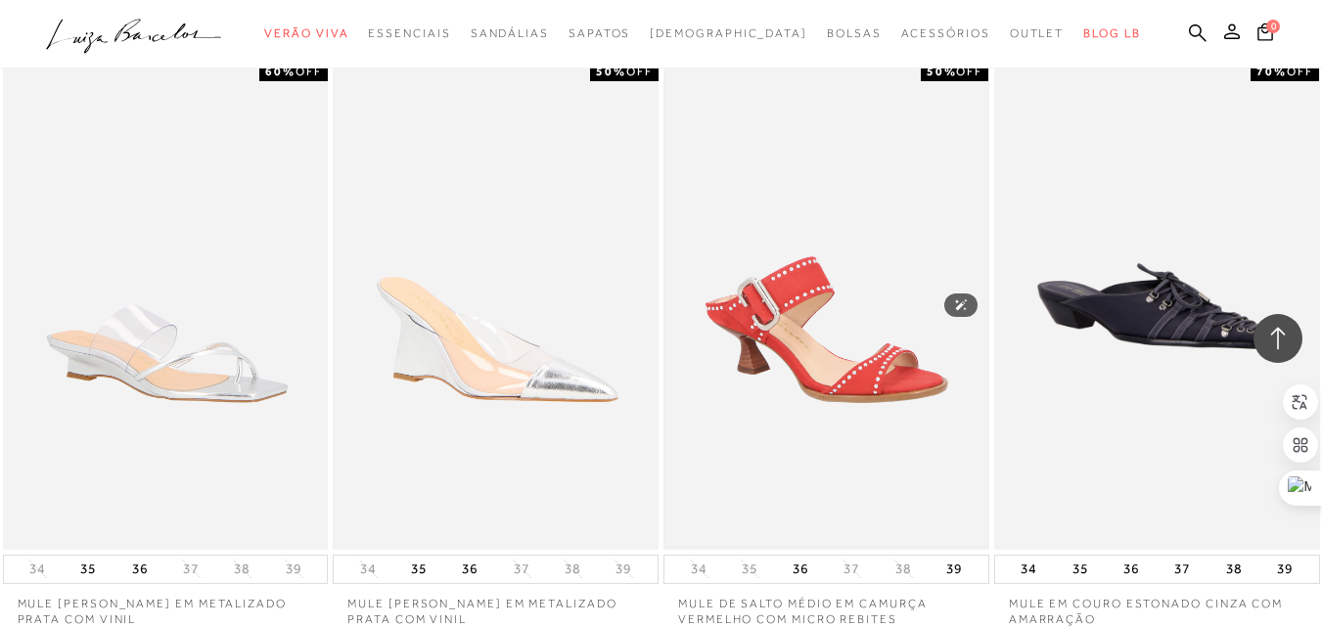
scroll to position [47740, 0]
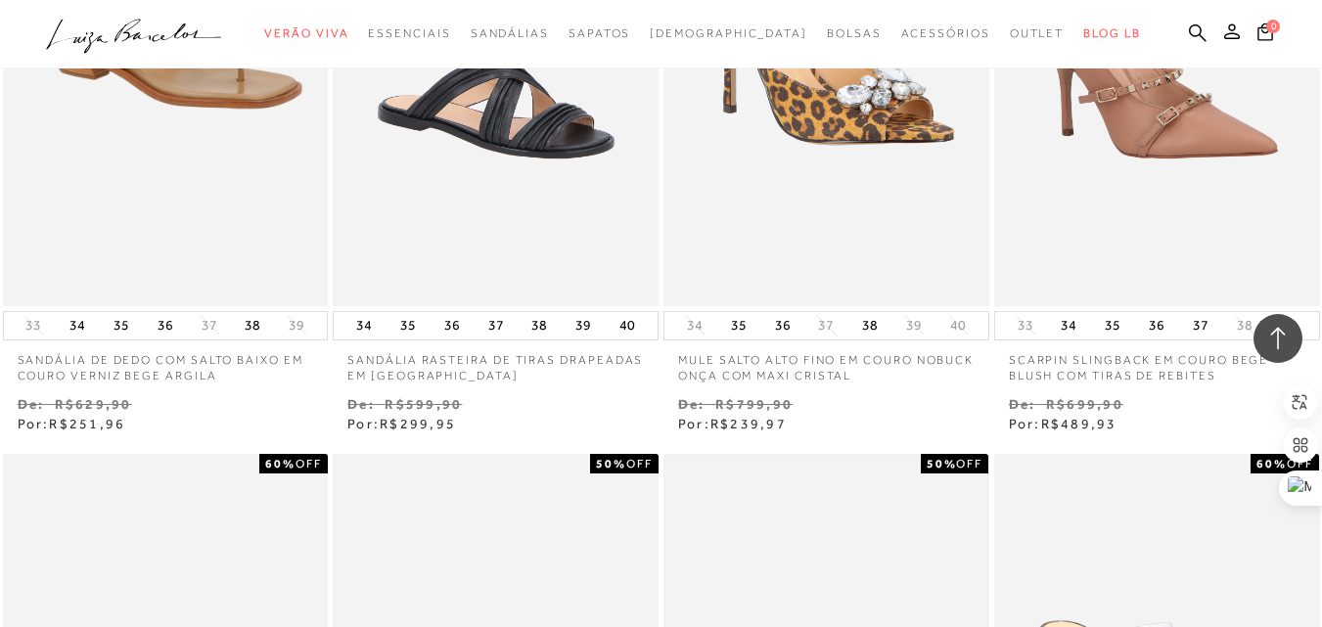
scroll to position [50088, 0]
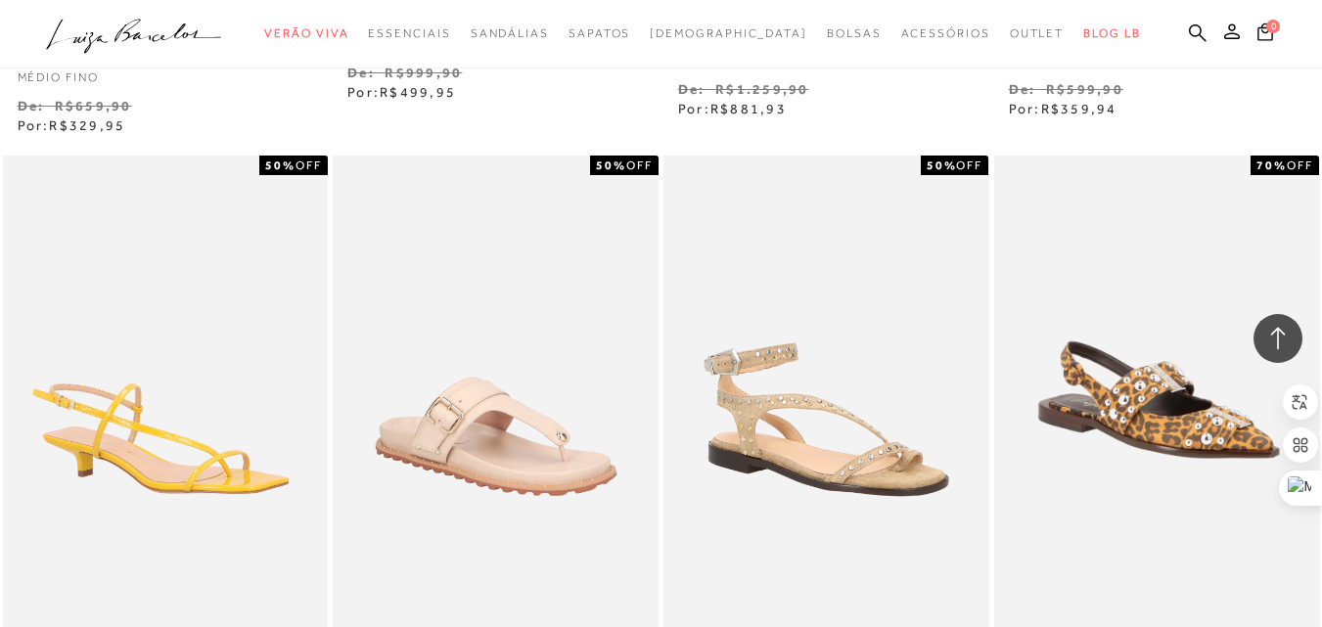
scroll to position [51556, 0]
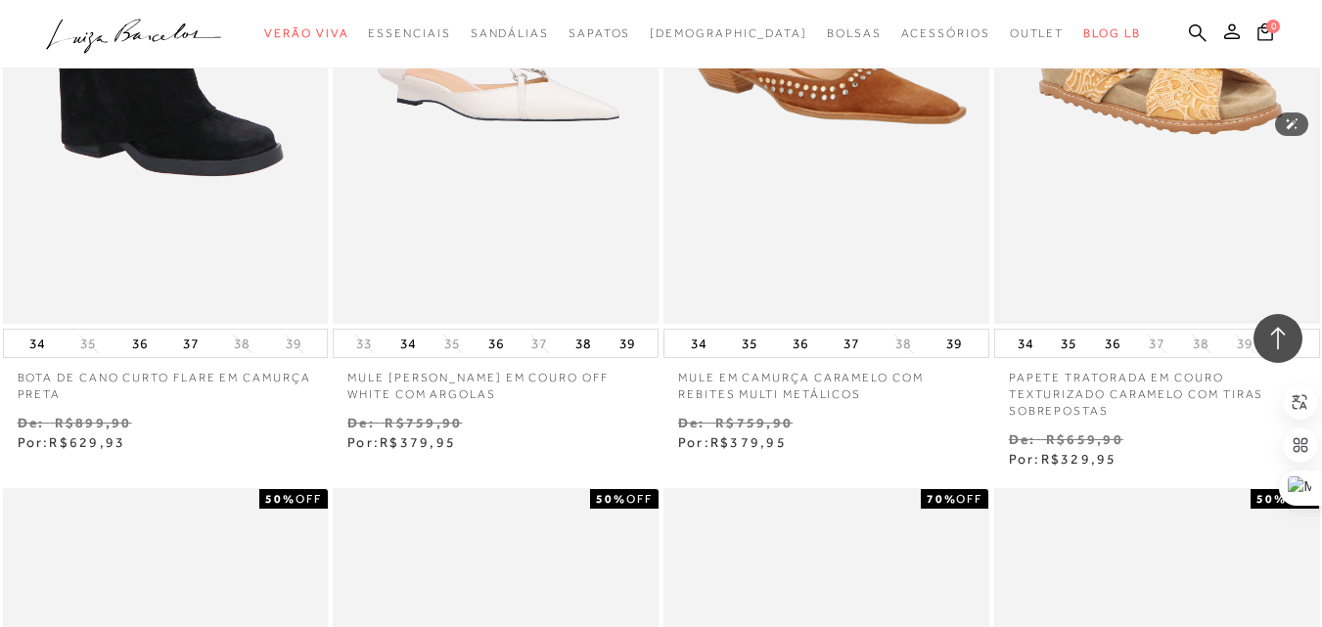
scroll to position [53806, 0]
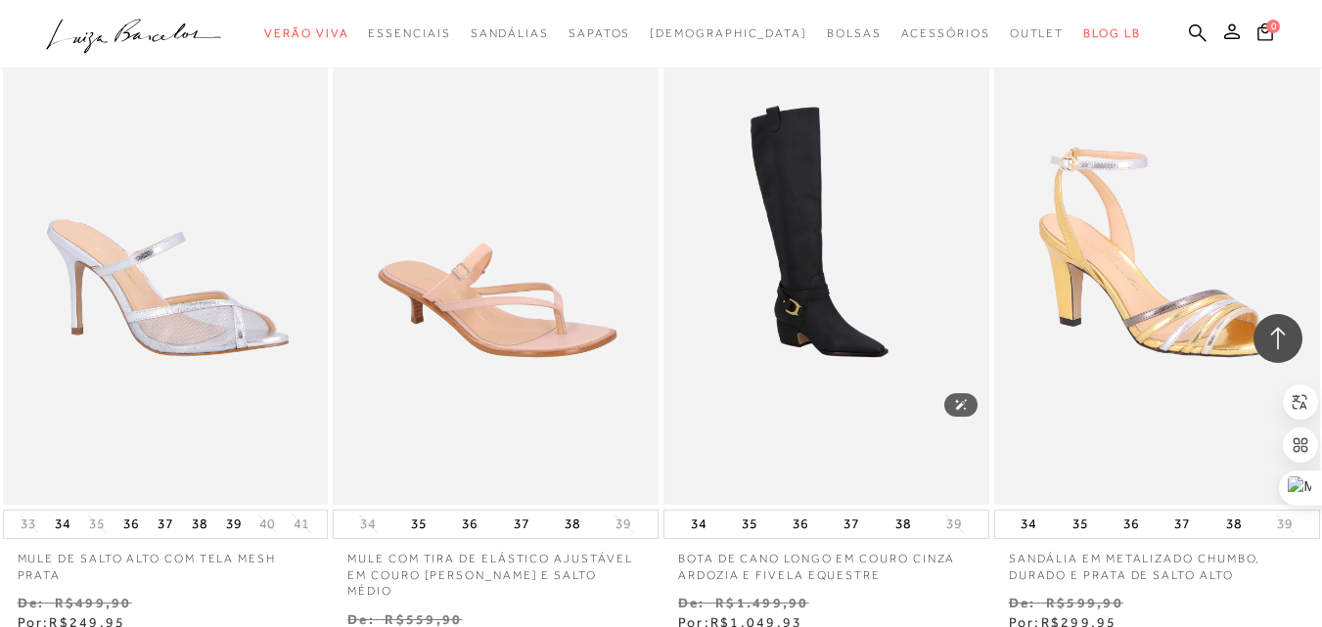
scroll to position [55566, 0]
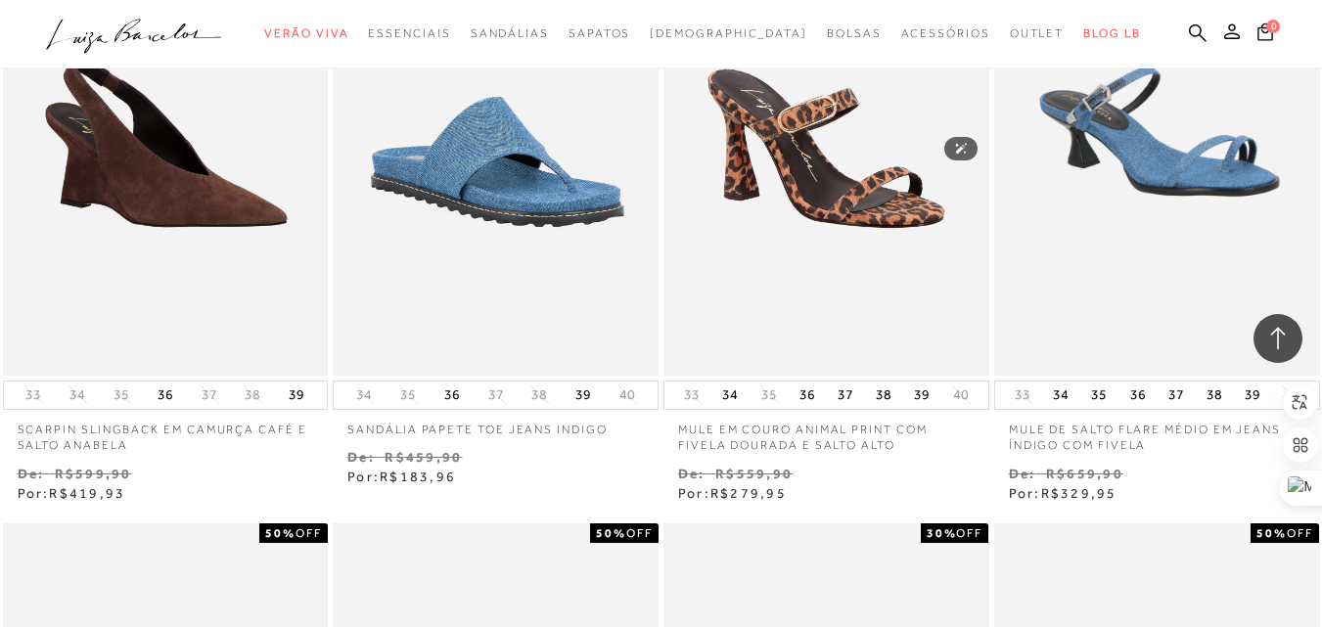
scroll to position [57621, 0]
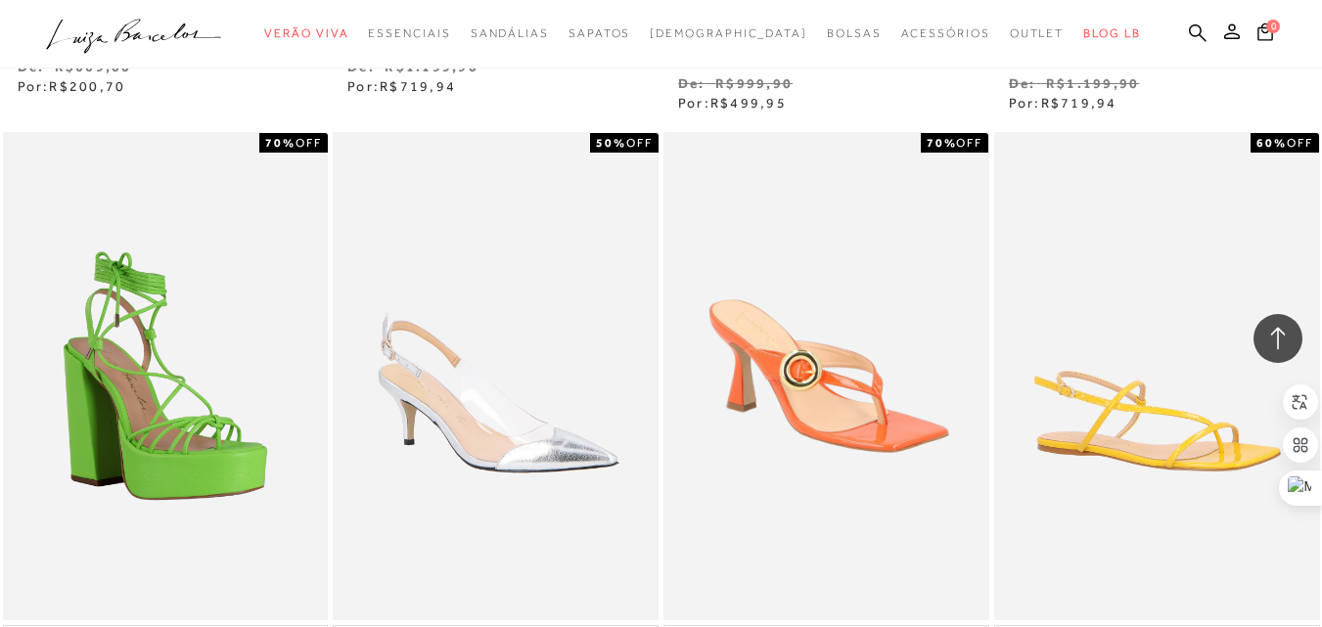
scroll to position [59480, 0]
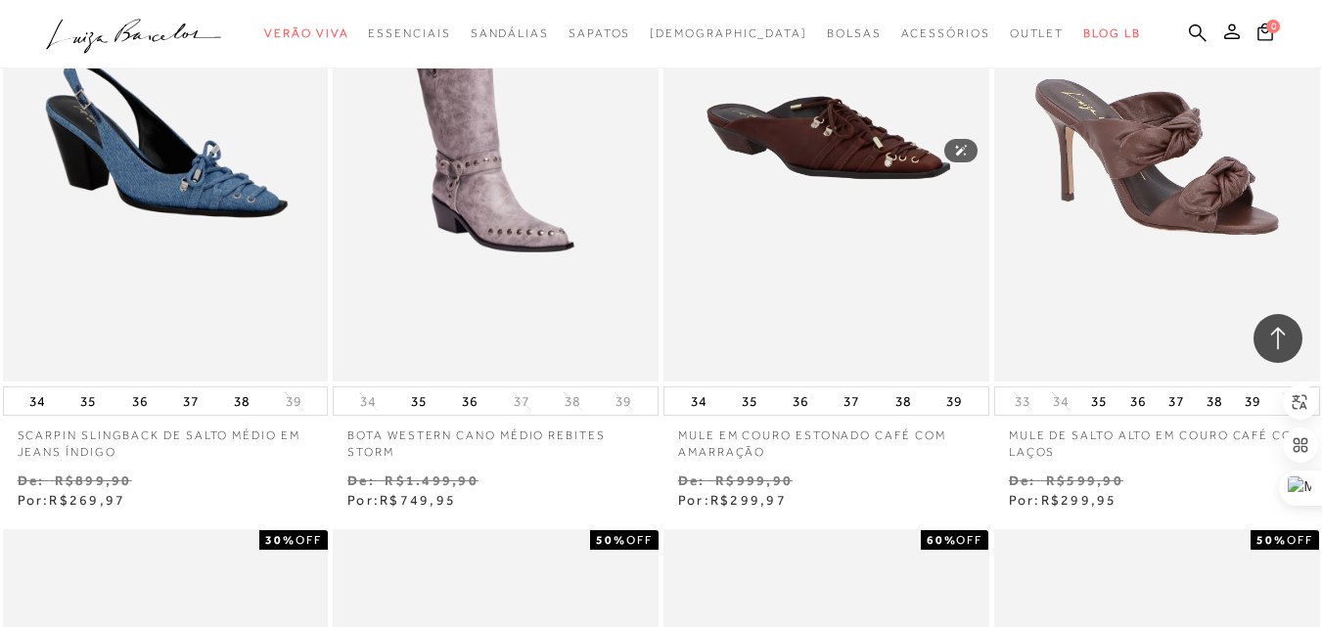
scroll to position [61436, 0]
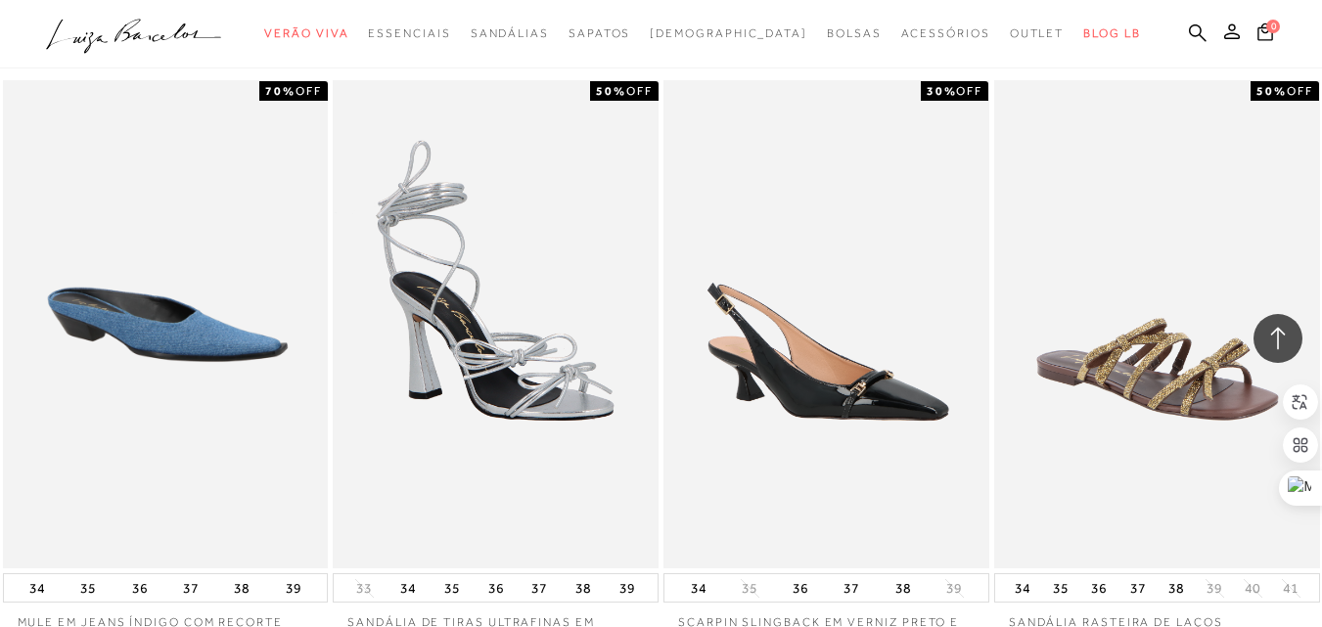
scroll to position [63491, 0]
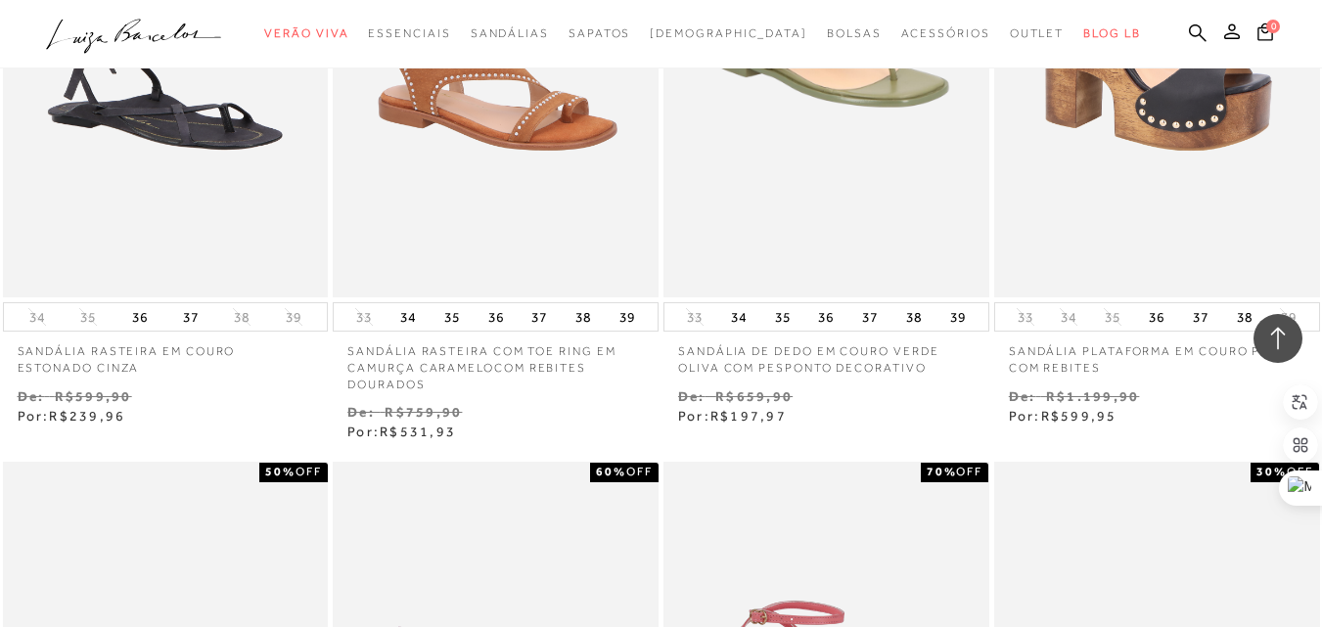
scroll to position [65251, 0]
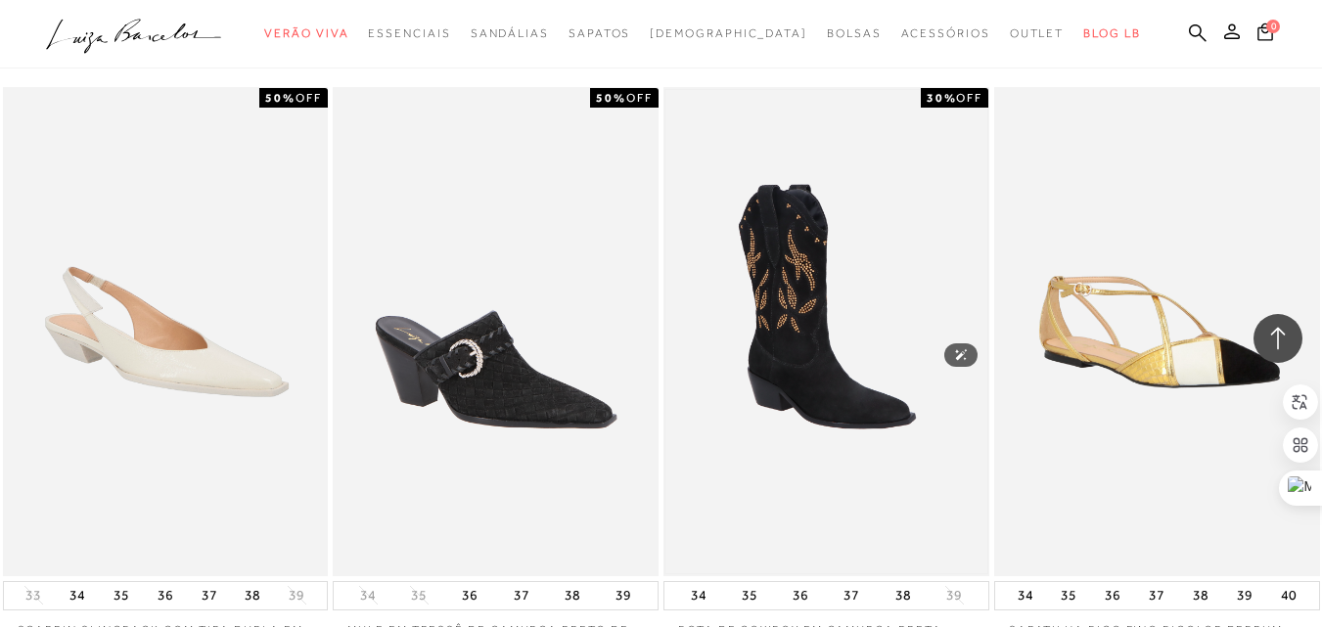
scroll to position [67012, 0]
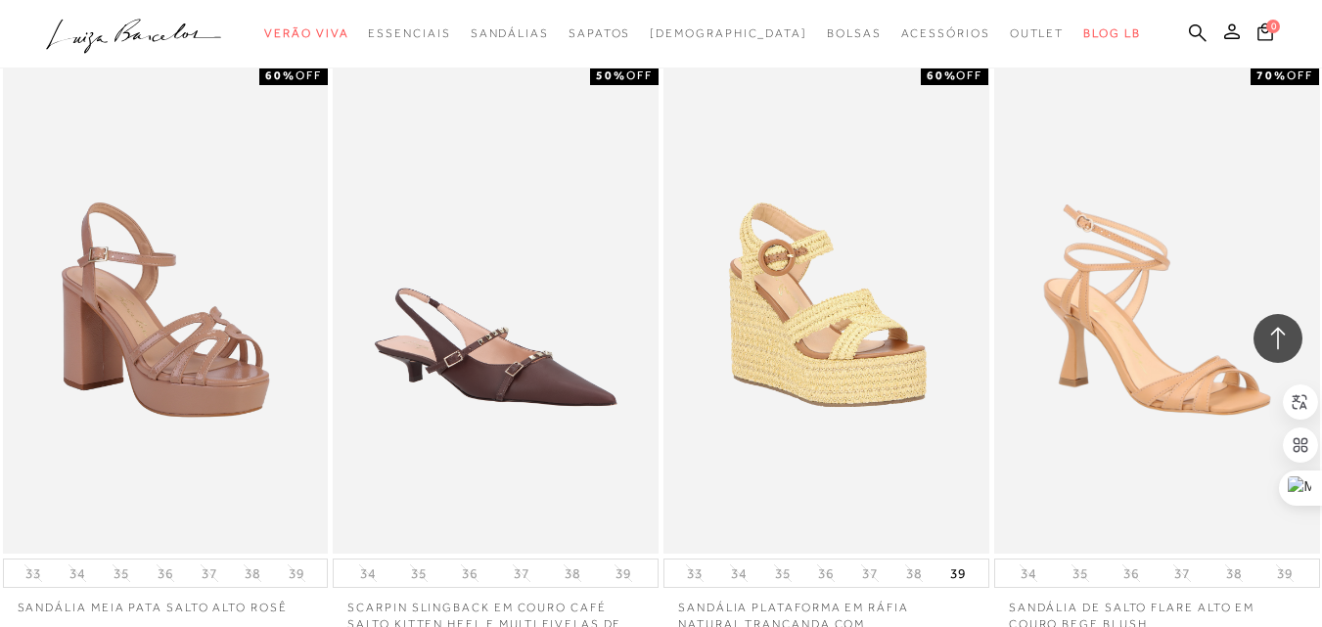
scroll to position [69262, 0]
